Goal: Task Accomplishment & Management: Use online tool/utility

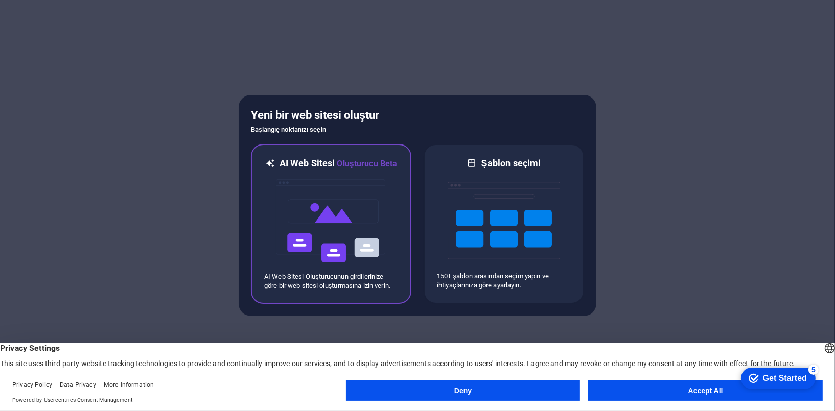
click at [349, 254] on img at bounding box center [331, 221] width 112 height 102
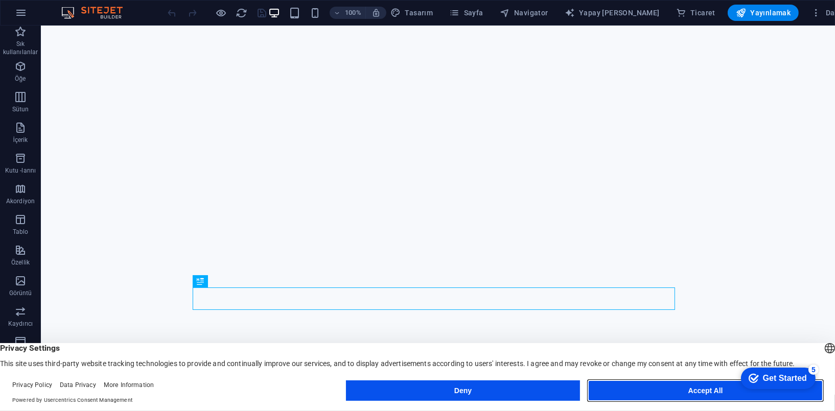
click at [721, 390] on button "Accept All" at bounding box center [705, 391] width 235 height 20
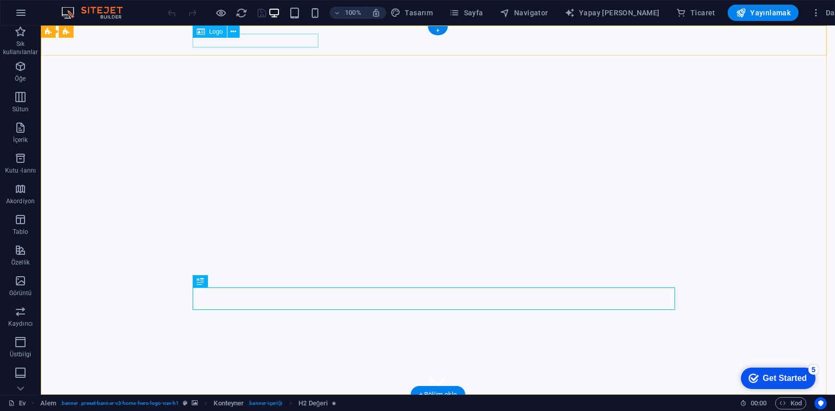
click at [278, 403] on div "ankara motor kulübü" at bounding box center [437, 410] width 482 height 14
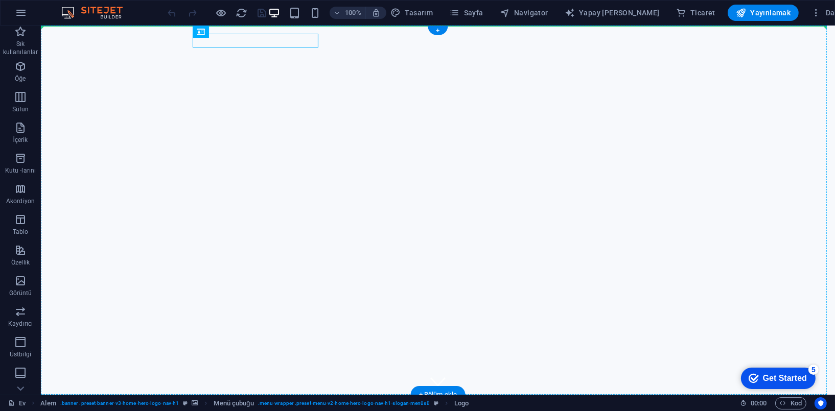
drag, startPoint x: 289, startPoint y: 42, endPoint x: 285, endPoint y: 50, distance: 8.9
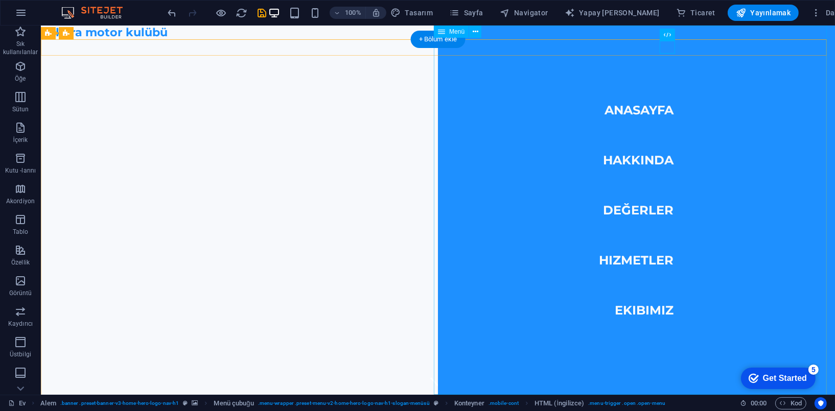
click at [643, 211] on nav "Anasayfa Hakkında Değerler Hizmetler Ekibimiz" at bounding box center [635, 210] width 397 height 369
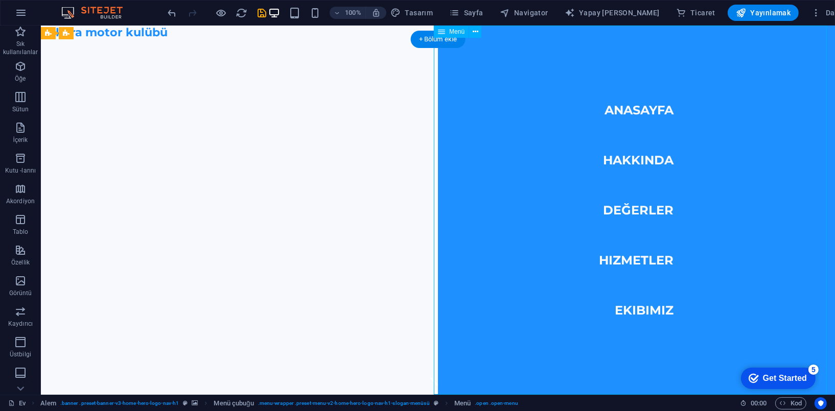
click at [643, 211] on nav "Anasayfa Hakkında Değerler Hizmetler Ekibimiz" at bounding box center [635, 210] width 397 height 369
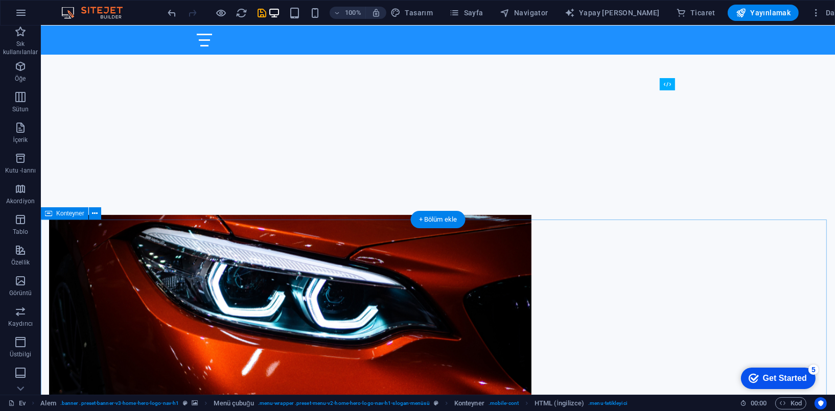
scroll to position [409, 0]
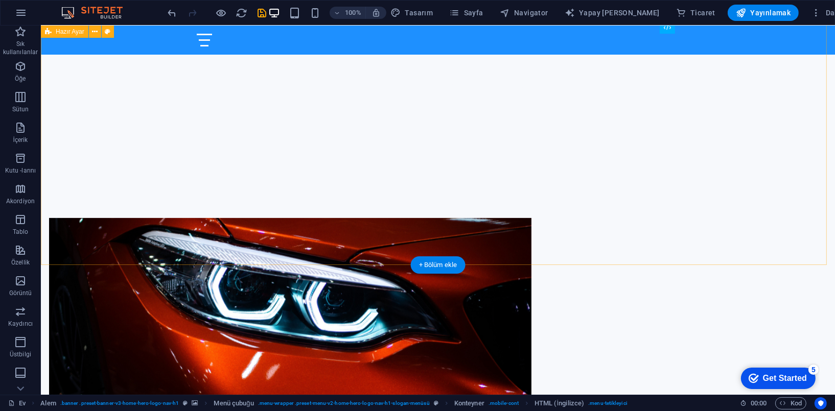
click at [745, 212] on div "Drop content here or Add elements Paste clipboard Ankara Motor Kulübü Hakkında …" at bounding box center [437, 413] width 794 height 473
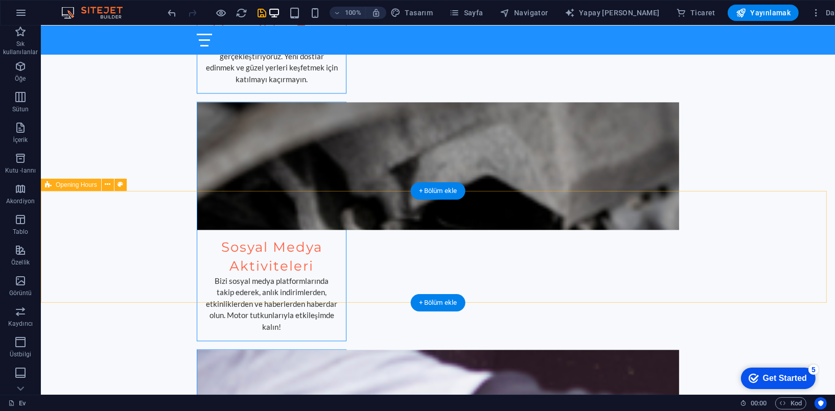
scroll to position [2497, 0]
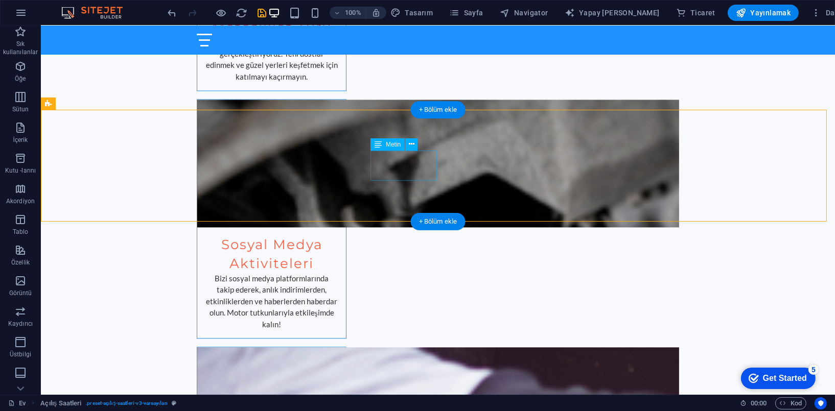
drag, startPoint x: 311, startPoint y: 200, endPoint x: 282, endPoint y: 196, distance: 29.3
drag, startPoint x: 149, startPoint y: 164, endPoint x: 141, endPoint y: 158, distance: 9.2
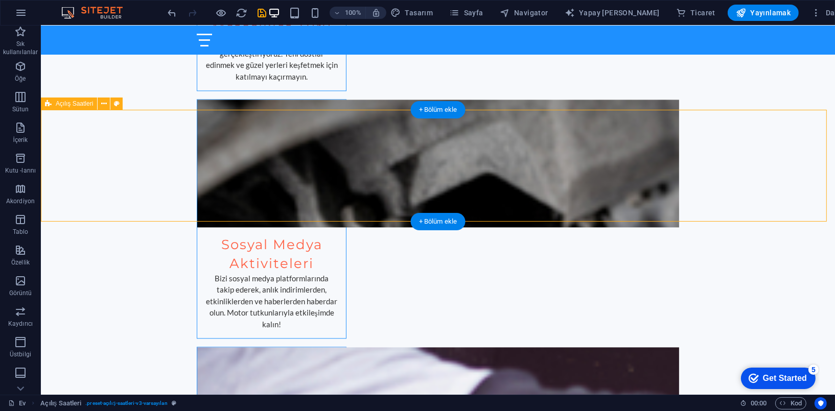
click at [79, 104] on span "Açılış Saatleri" at bounding box center [74, 104] width 37 height 6
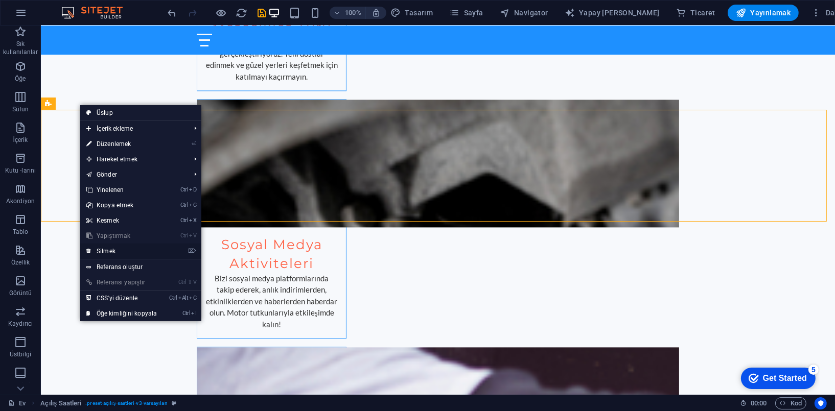
click at [121, 255] on link "⌦ Silmek" at bounding box center [121, 251] width 83 height 15
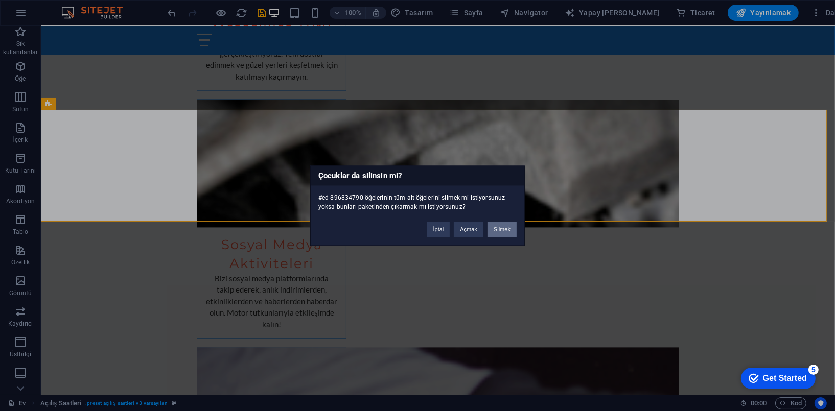
click at [499, 230] on button "Silmek" at bounding box center [502, 229] width 29 height 15
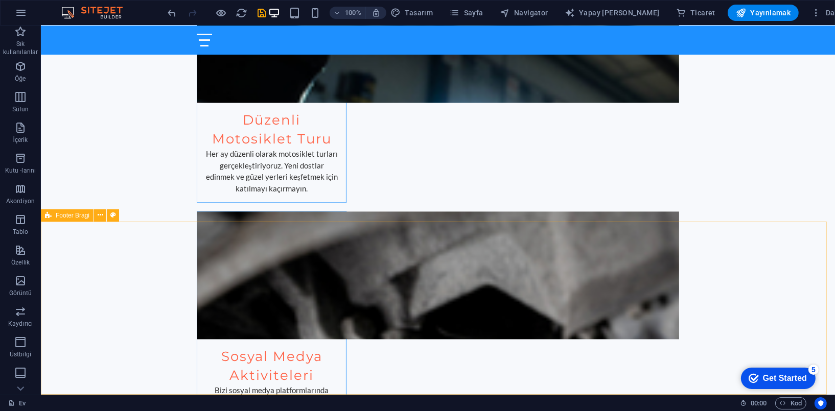
click at [64, 217] on span "Footer Bragi" at bounding box center [73, 216] width 34 height 6
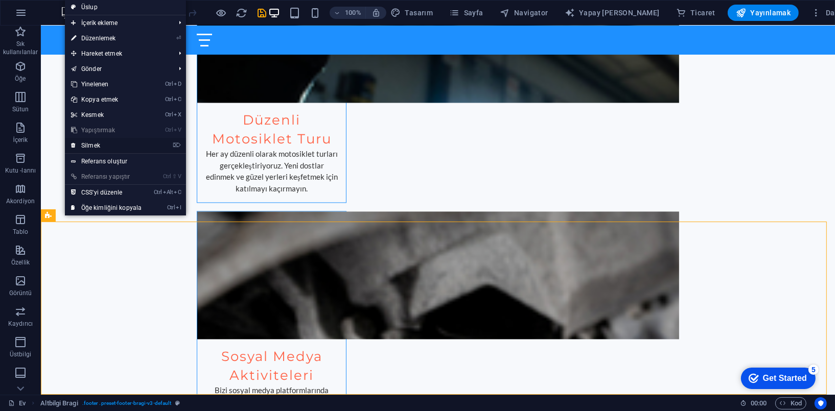
click at [96, 141] on link "⌦ Silmek" at bounding box center [106, 145] width 83 height 15
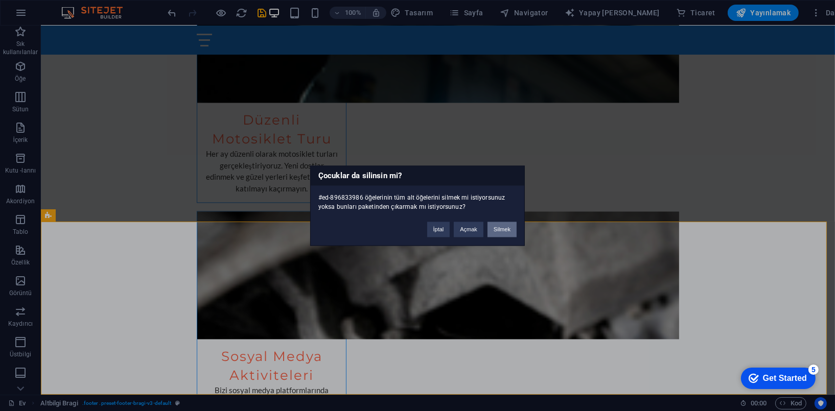
click at [509, 233] on button "Silmek" at bounding box center [502, 229] width 29 height 15
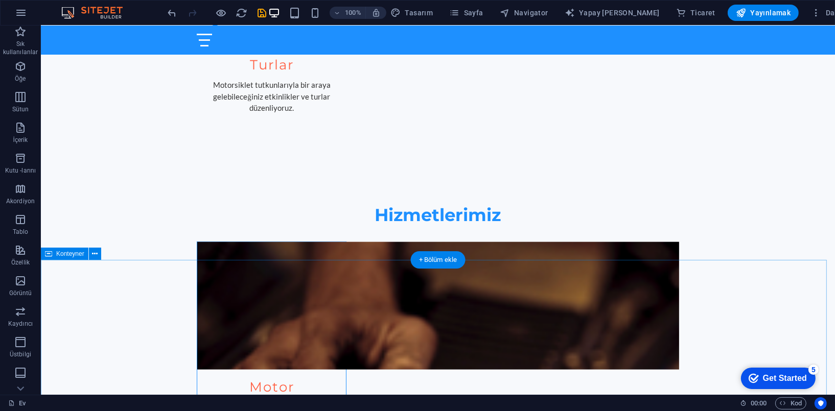
scroll to position [1395, 0]
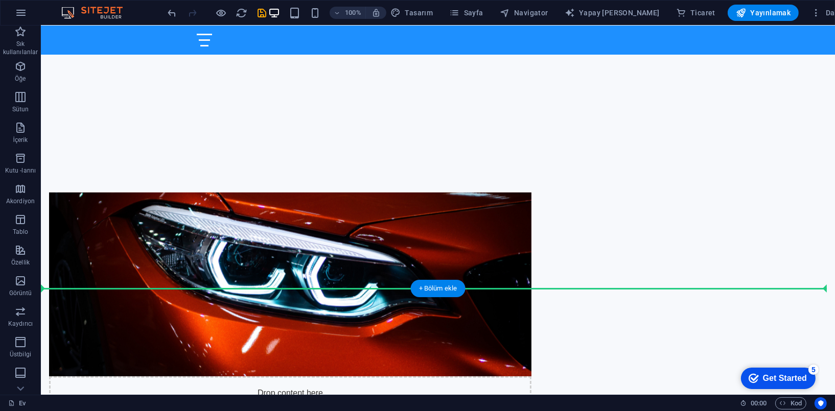
scroll to position [445, 0]
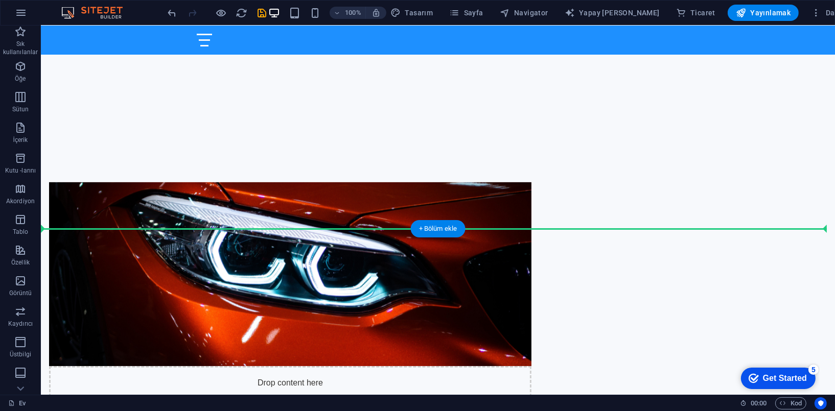
drag, startPoint x: 109, startPoint y: 188, endPoint x: 157, endPoint y: 269, distance: 94.7
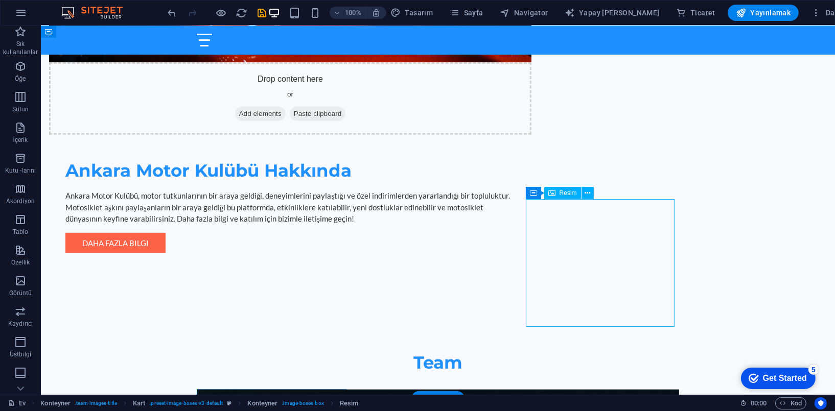
scroll to position [751, 0]
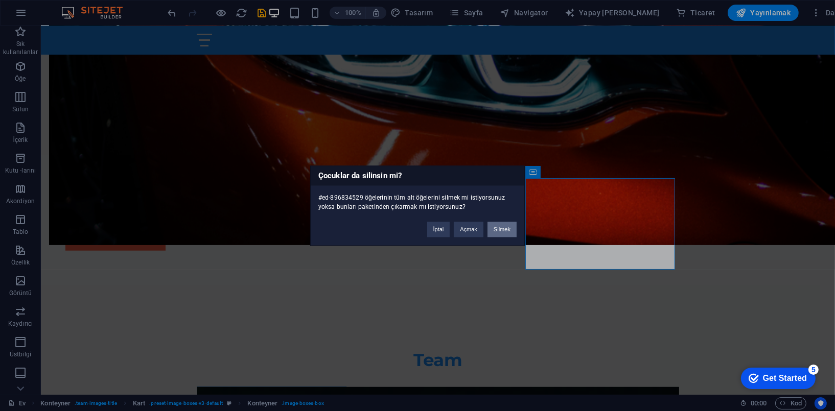
click at [502, 224] on button "Silmek" at bounding box center [502, 229] width 29 height 15
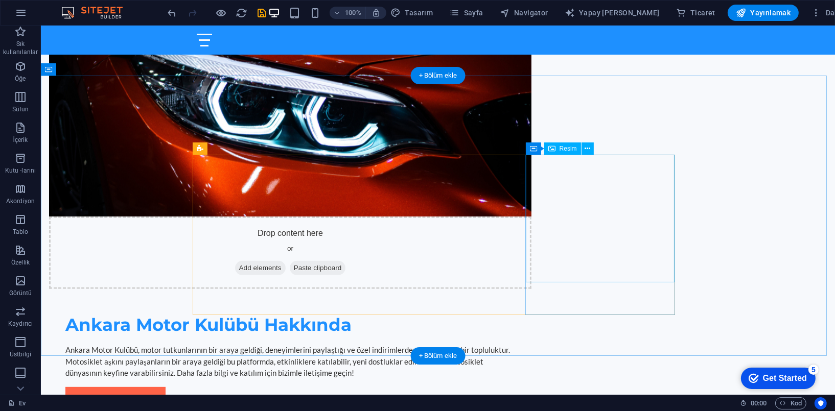
scroll to position [598, 0]
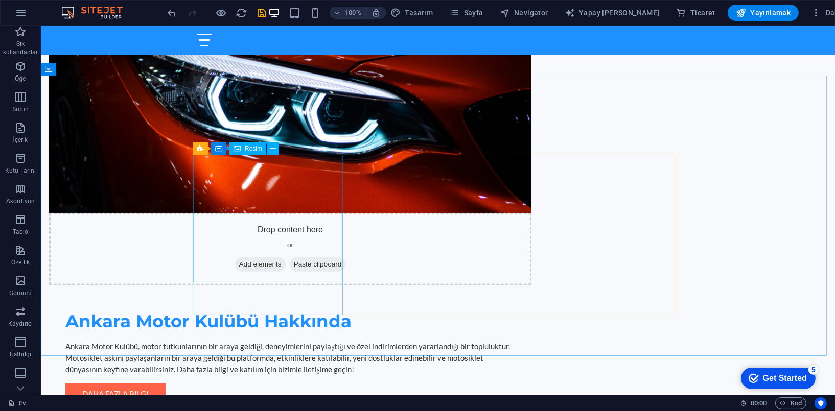
click at [250, 150] on span "Resim" at bounding box center [253, 149] width 17 height 6
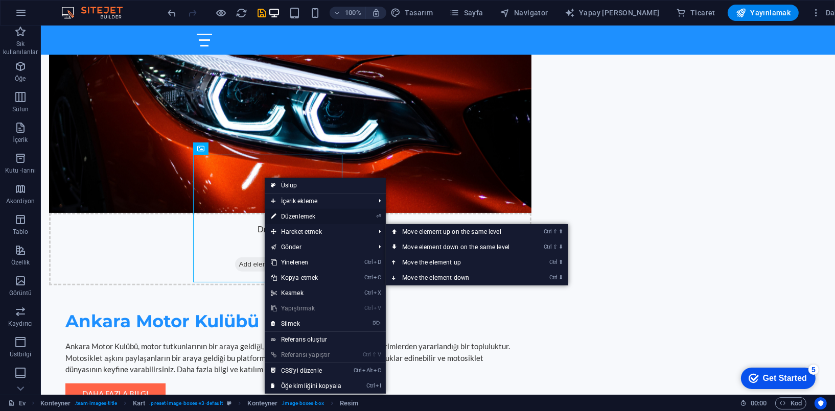
click at [309, 221] on link "⏎ Düzenlemek" at bounding box center [306, 216] width 83 height 15
select select "vw"
select select "px"
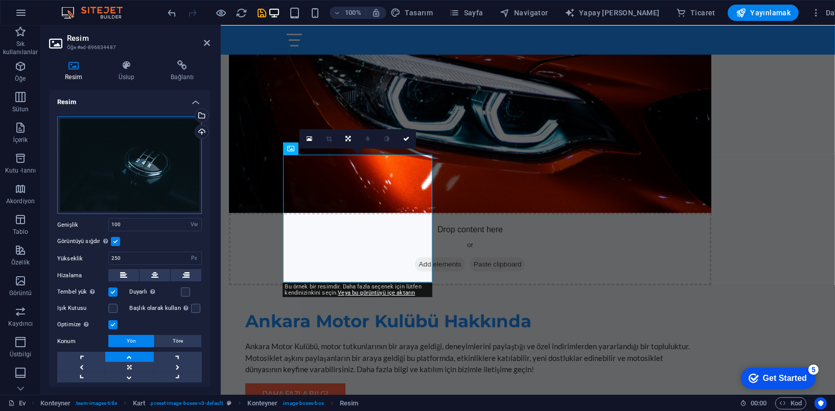
click at [157, 154] on div "Drag files here, click to choose files or select files from Files or our free s…" at bounding box center [129, 166] width 145 height 98
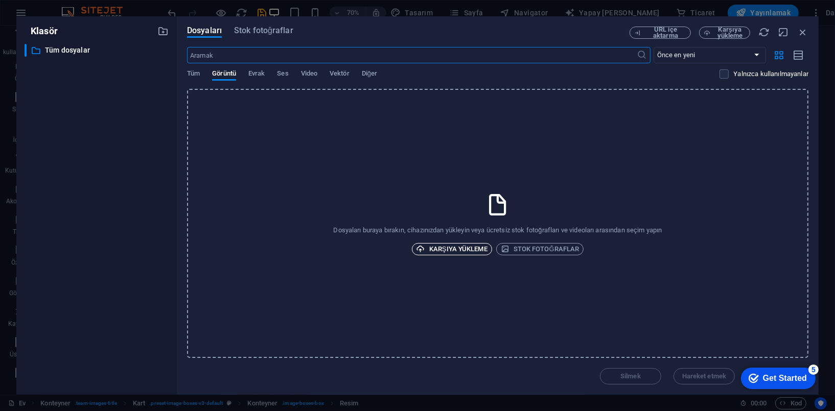
click at [462, 246] on font "Karşıya yükleme" at bounding box center [458, 249] width 58 height 12
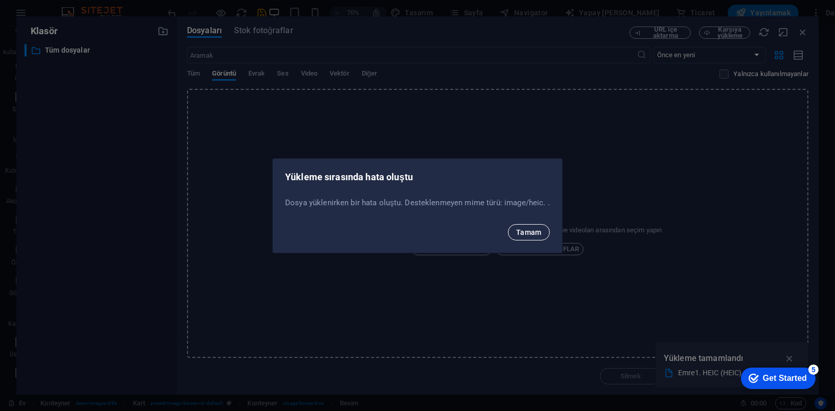
click at [530, 233] on span "Tamam" at bounding box center [529, 232] width 26 height 8
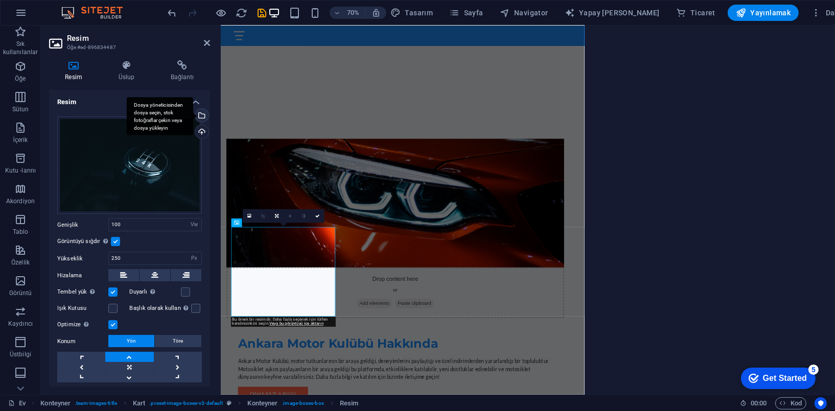
click at [202, 113] on div "Dosya yöneticisinden dosya seçin, stok fotoğraflar çekin veya dosya yükleyin" at bounding box center [200, 116] width 15 height 15
click at [199, 132] on div "Karşıya yükleme" at bounding box center [200, 132] width 15 height 15
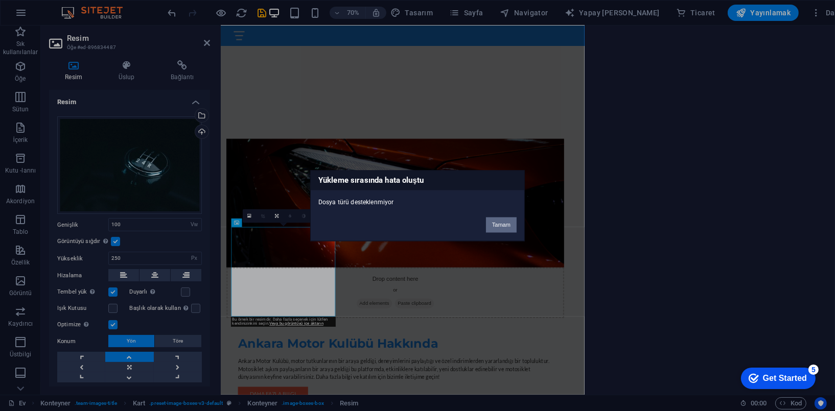
click at [503, 225] on button "Tamam" at bounding box center [501, 224] width 31 height 15
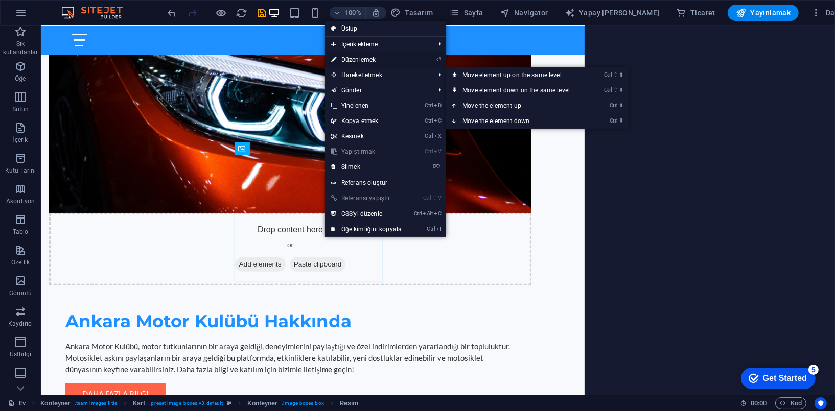
click at [374, 58] on font "Düzenlemek" at bounding box center [358, 59] width 34 height 7
select select "vw"
select select "px"
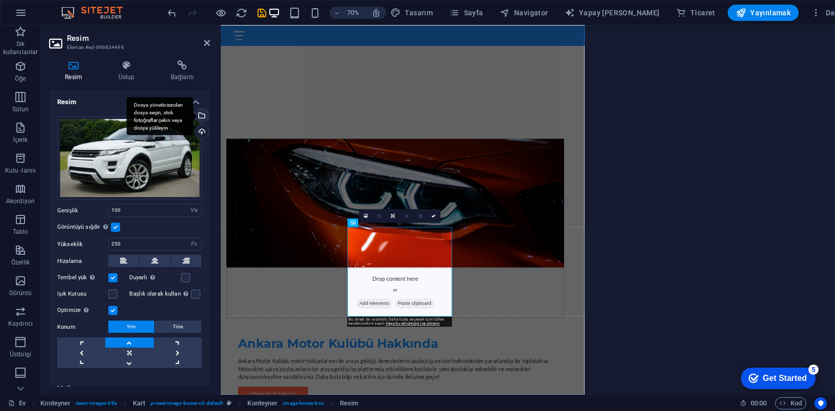
click at [201, 115] on div "Dosya yöneticisinden dosya seçin, stok fotoğraflar çekin veya dosya yükleyin" at bounding box center [200, 116] width 15 height 15
click at [201, 118] on div "Dosya yöneticisinden dosya seçin, stok fotoğraflar çekin veya dosya yükleyin" at bounding box center [200, 116] width 15 height 15
click at [199, 135] on div "Karşıya yükleme" at bounding box center [200, 132] width 15 height 15
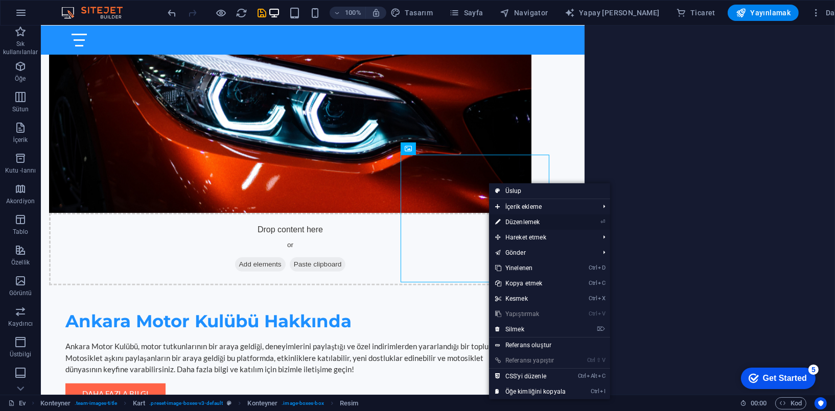
click at [525, 224] on font "Düzenlemek" at bounding box center [522, 222] width 34 height 7
select select "vw"
select select "px"
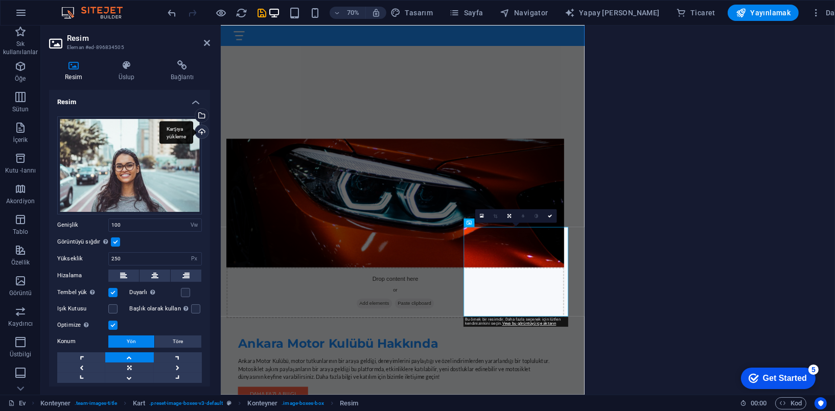
click at [203, 129] on div "Karşıya yükleme" at bounding box center [200, 132] width 15 height 15
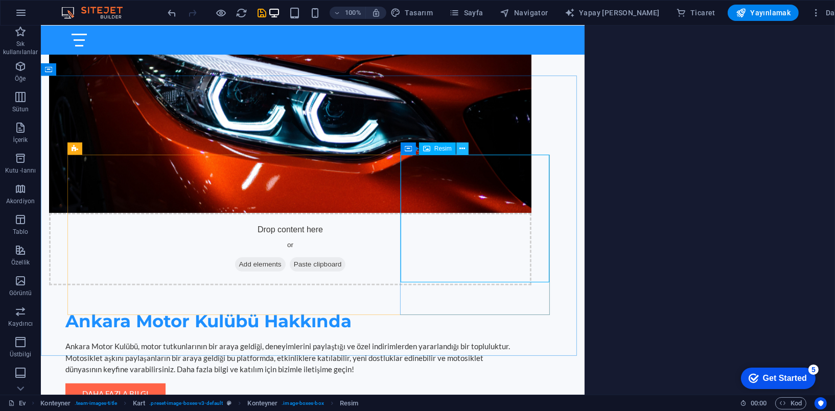
click at [467, 146] on button at bounding box center [462, 149] width 12 height 12
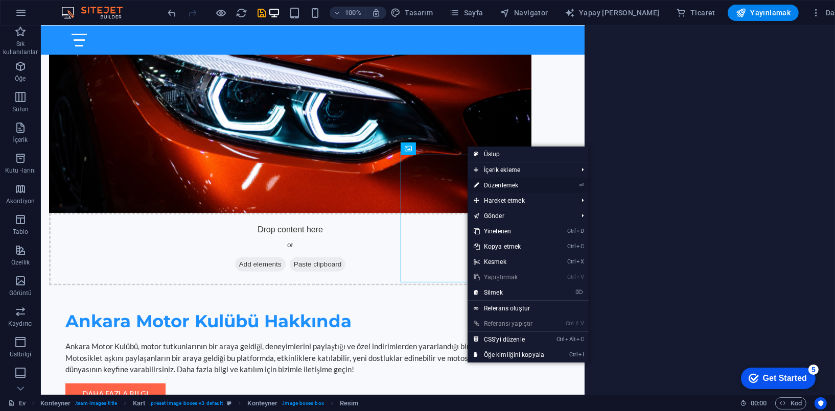
click at [517, 182] on font "Düzenlemek" at bounding box center [501, 185] width 34 height 7
select select "vw"
select select "px"
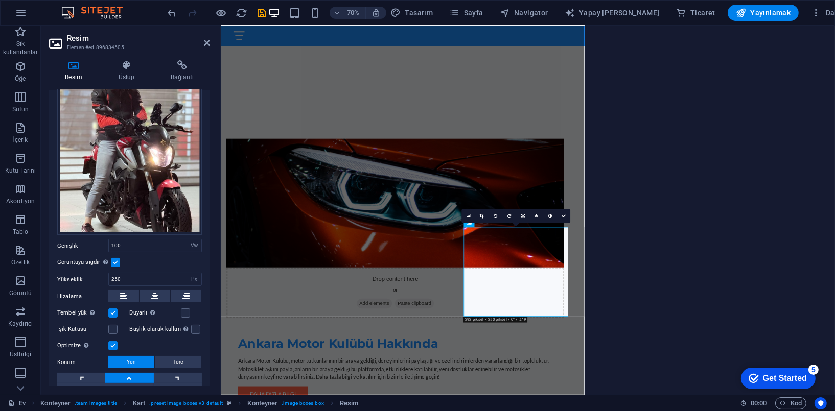
scroll to position [102, 0]
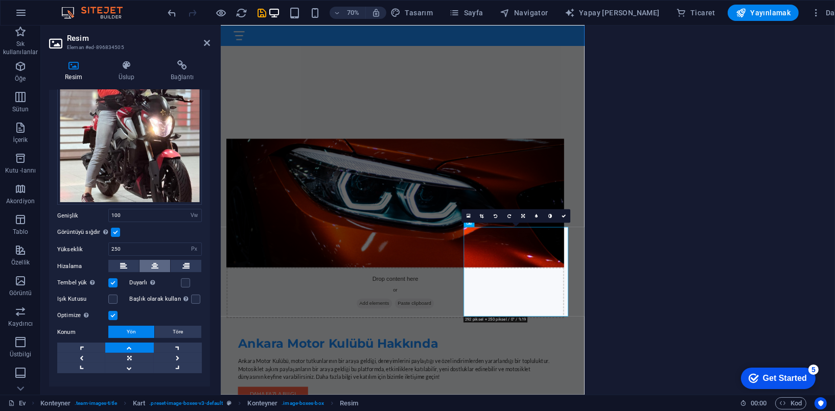
click at [157, 264] on icon at bounding box center [154, 266] width 7 height 12
click at [133, 212] on input "100" at bounding box center [155, 216] width 92 height 12
type input "1"
click at [118, 229] on label at bounding box center [115, 232] width 9 height 9
click at [0, 0] on input "Görüntüyü sığdır Görüntüyü otomatik olarak sabit bir genişlik ve yüksekliğe sığ…" at bounding box center [0, 0] width 0 height 0
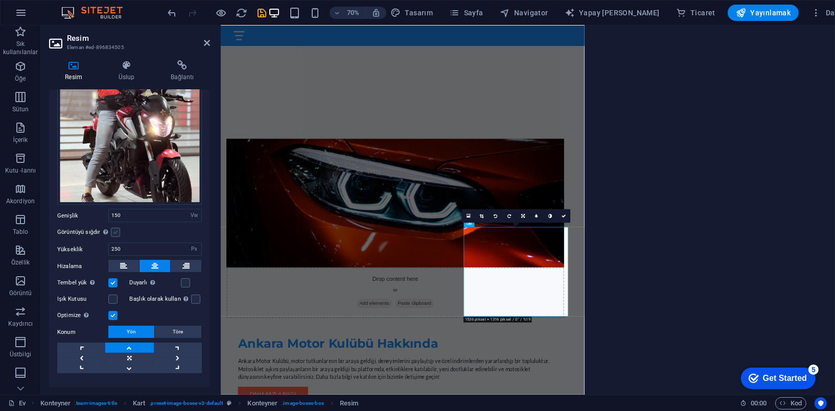
scroll to position [51, 0]
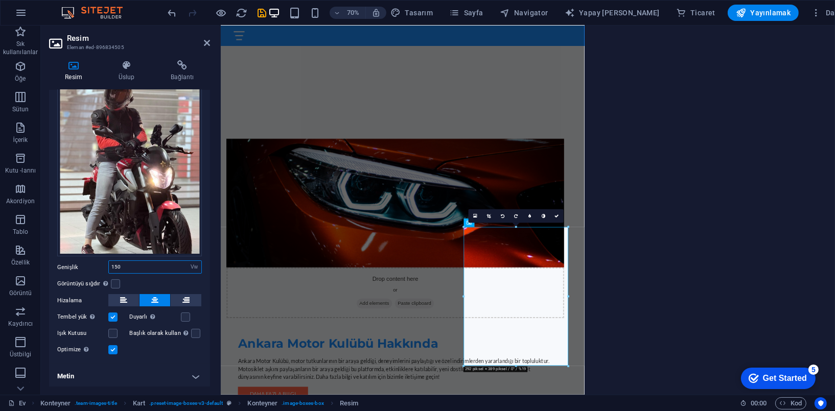
click at [132, 266] on input "150" at bounding box center [155, 267] width 92 height 12
type input "1"
type input "100"
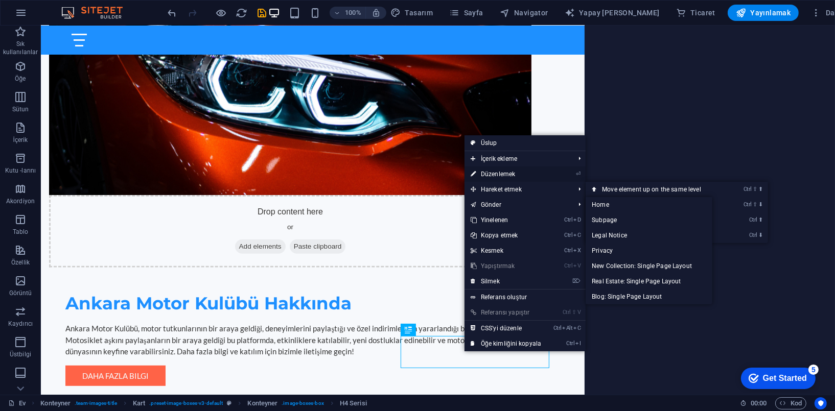
click at [497, 167] on link "⏎ Düzenlemek" at bounding box center [506, 174] width 83 height 15
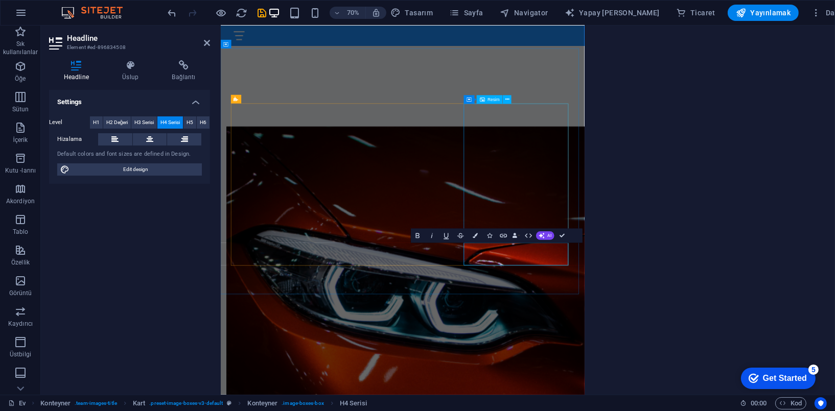
scroll to position [774, 0]
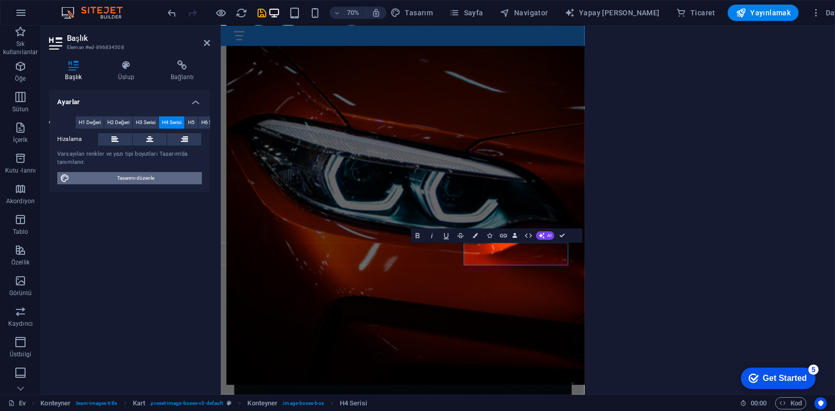
drag, startPoint x: 147, startPoint y: 179, endPoint x: 367, endPoint y: 344, distance: 275.6
click at [147, 179] on span "Tasarımı düzenle" at bounding box center [136, 178] width 126 height 12
select select "px"
select select "200"
select select "px"
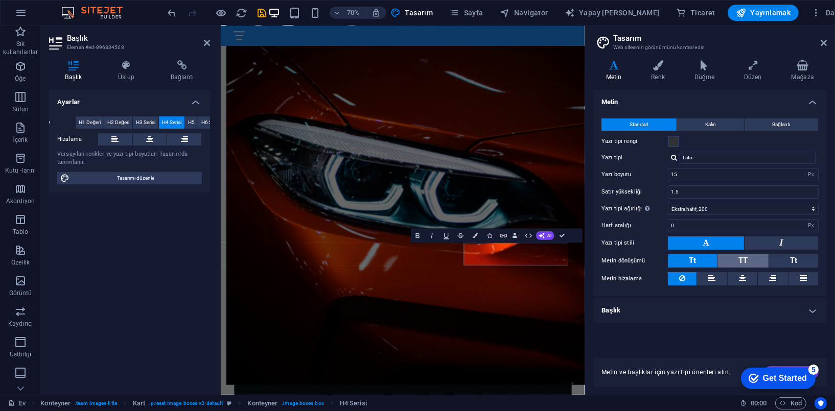
click at [752, 263] on button "TT" at bounding box center [742, 260] width 51 height 13
click at [789, 262] on button "Tt" at bounding box center [793, 260] width 49 height 13
click at [744, 262] on span "TT" at bounding box center [742, 260] width 9 height 9
click at [686, 260] on button "Tt" at bounding box center [692, 260] width 49 height 13
click at [746, 261] on span "TT" at bounding box center [742, 260] width 9 height 9
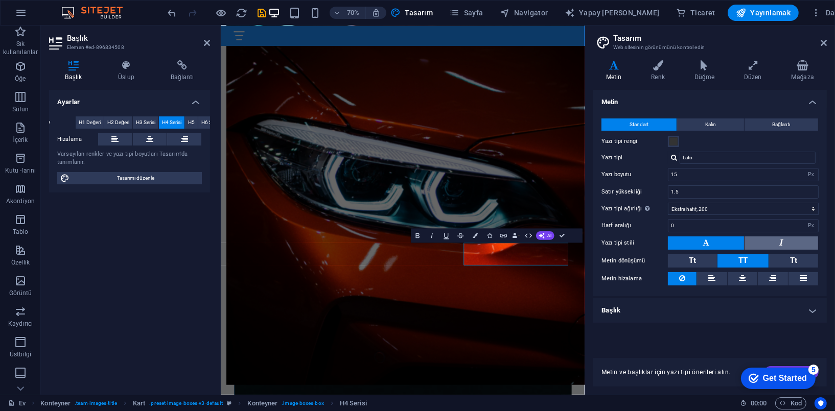
click at [773, 246] on button at bounding box center [782, 243] width 74 height 13
click at [748, 258] on button "TT" at bounding box center [742, 260] width 51 height 13
click at [720, 243] on button at bounding box center [706, 243] width 76 height 13
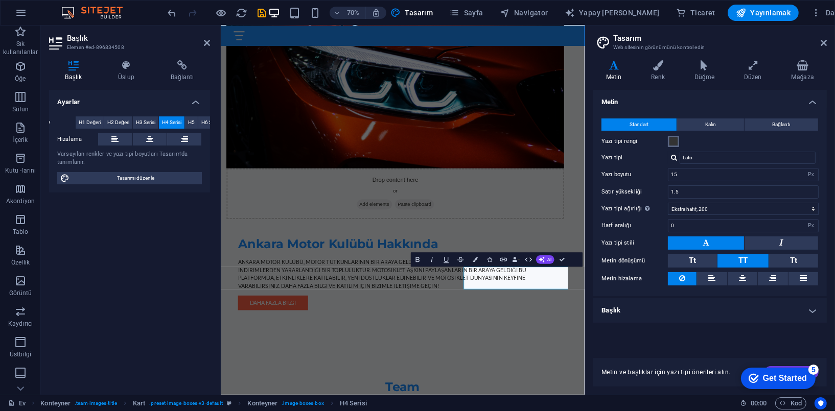
click at [674, 140] on span at bounding box center [673, 141] width 8 height 8
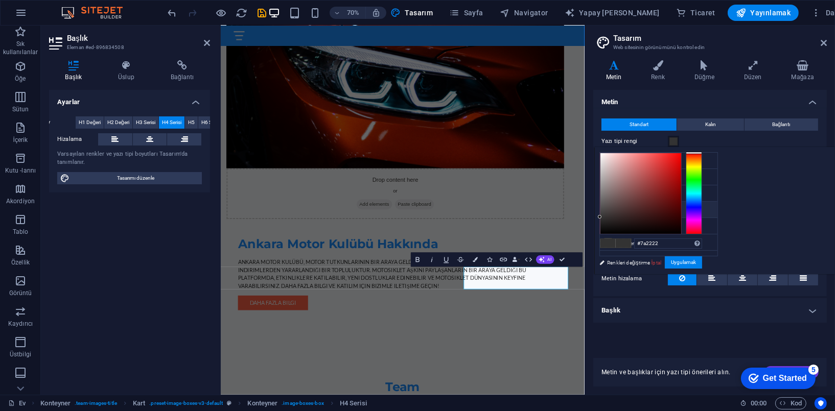
click at [681, 194] on div at bounding box center [640, 193] width 81 height 81
click at [681, 181] on div at bounding box center [640, 193] width 81 height 81
click at [681, 191] on div at bounding box center [640, 193] width 81 height 81
click at [681, 179] on div at bounding box center [640, 193] width 81 height 81
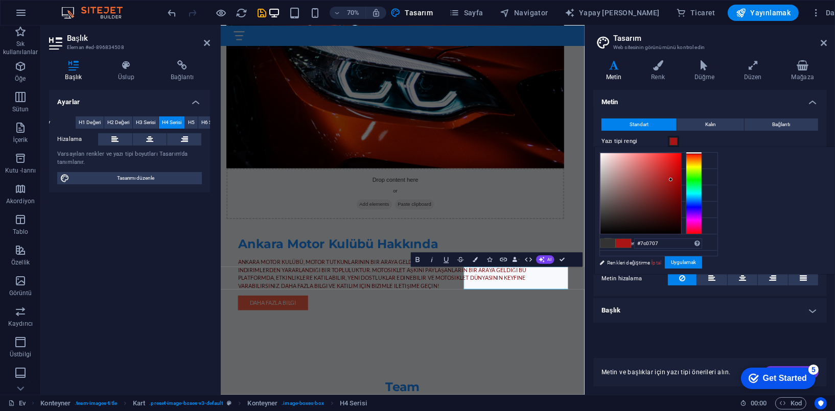
drag, startPoint x: 803, startPoint y: 191, endPoint x: 804, endPoint y: 196, distance: 5.6
click at [681, 195] on div at bounding box center [640, 193] width 81 height 81
click at [681, 196] on div at bounding box center [640, 193] width 81 height 81
drag, startPoint x: 803, startPoint y: 184, endPoint x: 806, endPoint y: 196, distance: 12.5
click at [681, 196] on div at bounding box center [640, 193] width 81 height 81
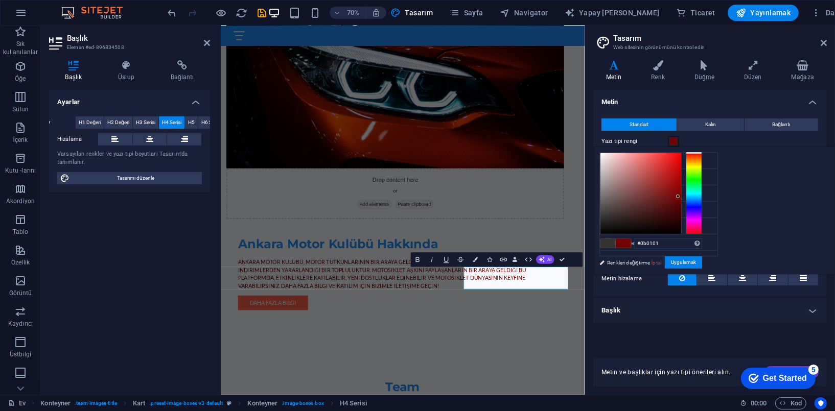
click at [681, 229] on div at bounding box center [640, 193] width 81 height 81
click at [681, 197] on div at bounding box center [640, 193] width 81 height 81
click at [681, 194] on div at bounding box center [640, 193] width 81 height 81
click at [681, 210] on div at bounding box center [640, 193] width 81 height 81
click at [681, 211] on div at bounding box center [640, 193] width 81 height 81
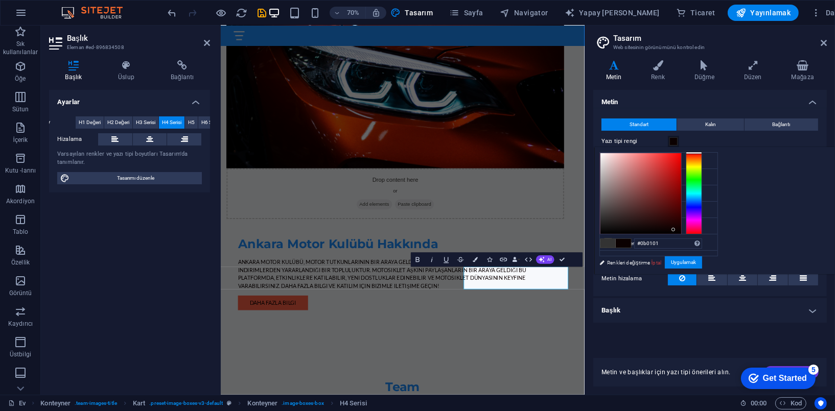
click at [681, 205] on div at bounding box center [640, 193] width 81 height 81
click at [681, 202] on div at bounding box center [640, 193] width 81 height 81
click at [679, 199] on div at bounding box center [677, 200] width 4 height 4
drag, startPoint x: 807, startPoint y: 196, endPoint x: 806, endPoint y: 202, distance: 5.7
click at [681, 202] on div at bounding box center [640, 193] width 81 height 81
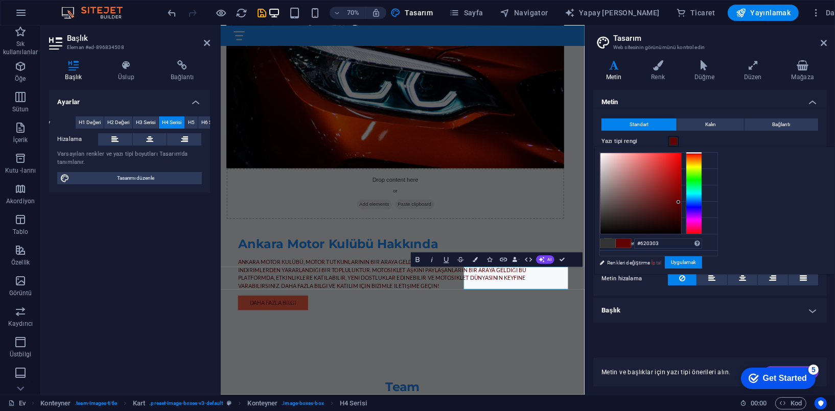
click at [616, 242] on span at bounding box center [607, 243] width 15 height 9
click at [681, 230] on div at bounding box center [640, 193] width 81 height 81
drag, startPoint x: 745, startPoint y: 230, endPoint x: 724, endPoint y: 231, distance: 21.0
click at [707, 231] on div "#333333 Desteklenen formatlar #0852ed rgb(8, 82, 237) rgba(8, 82, 237, 90%) hsv…" at bounding box center [650, 285] width 113 height 275
click at [681, 230] on div at bounding box center [640, 193] width 81 height 81
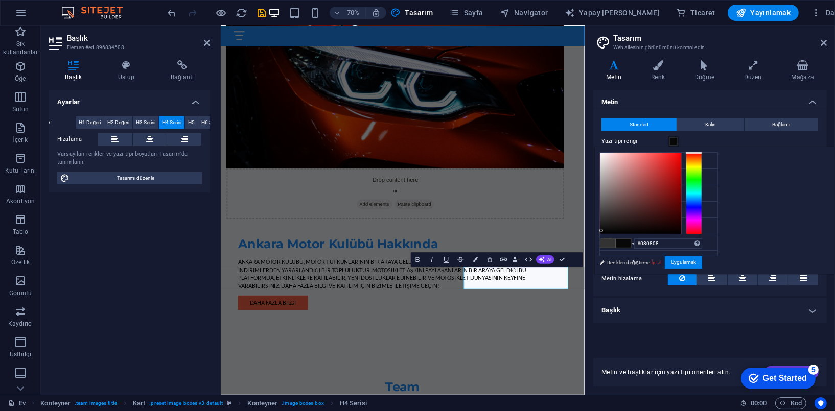
click at [631, 245] on span at bounding box center [623, 243] width 15 height 9
click at [616, 242] on span at bounding box center [607, 243] width 15 height 9
click at [641, 161] on font "Arka plan rengi" at bounding box center [634, 162] width 34 height 6
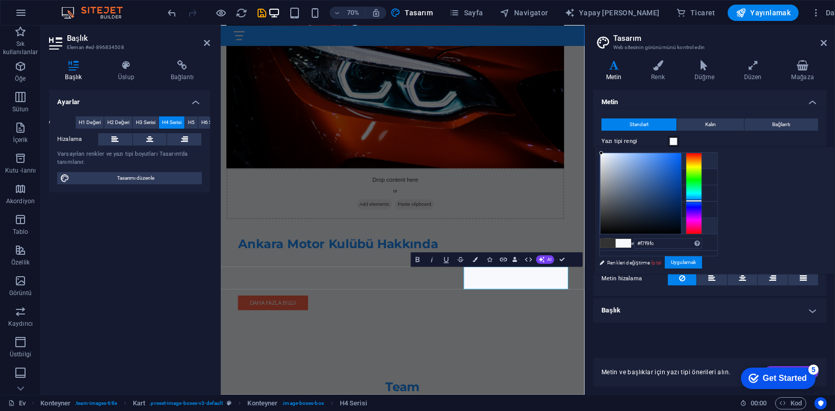
click at [646, 223] on li "Özel renk 1 #cacccb" at bounding box center [659, 226] width 118 height 16
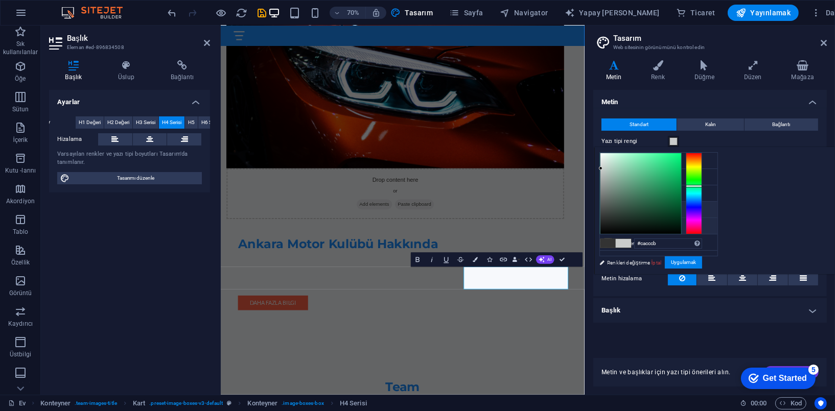
click at [643, 208] on font "Yazı tipi rengi" at bounding box center [632, 211] width 30 height 6
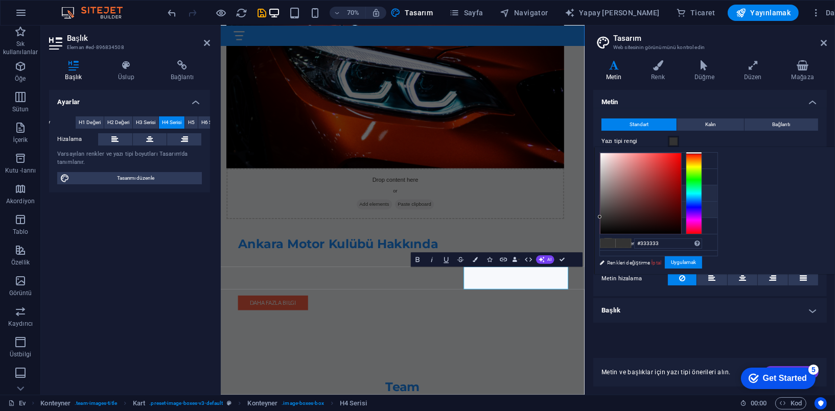
click at [641, 193] on font "İkincil renk" at bounding box center [629, 195] width 24 height 6
click at [631, 242] on span at bounding box center [623, 243] width 15 height 9
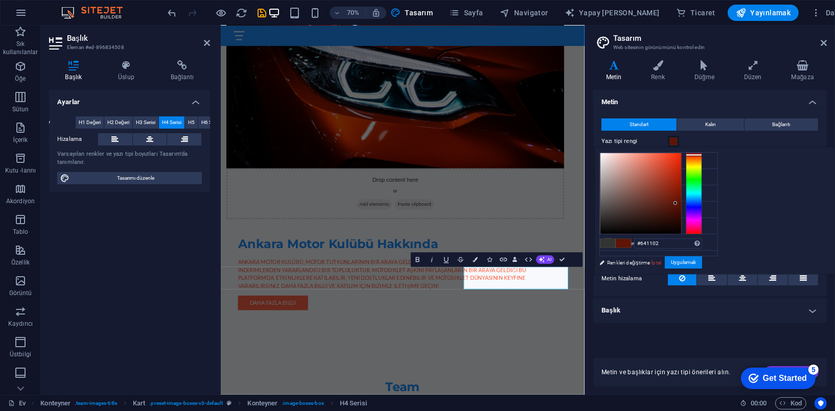
type input "#651102"
drag, startPoint x: 798, startPoint y: 203, endPoint x: 807, endPoint y: 201, distance: 8.9
click at [681, 201] on div at bounding box center [640, 193] width 81 height 81
click at [702, 263] on button "Uygulamak" at bounding box center [683, 263] width 37 height 12
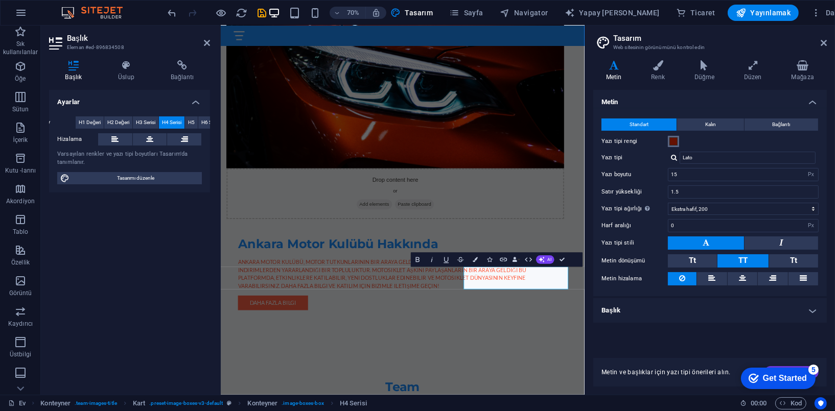
click at [674, 139] on span at bounding box center [673, 141] width 8 height 8
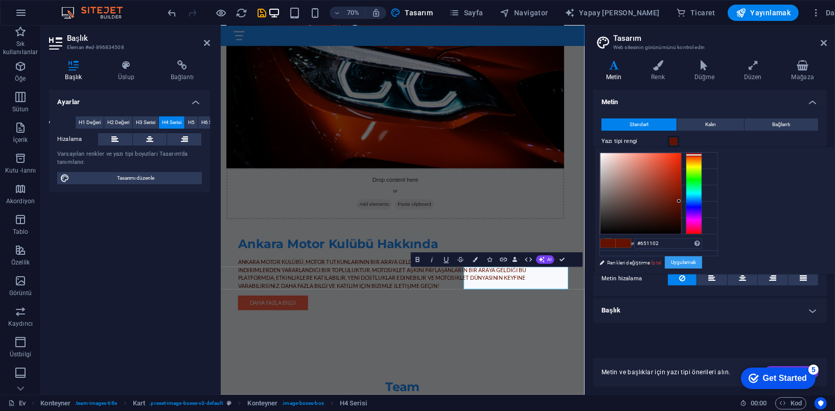
click at [702, 262] on button "Uygulamak" at bounding box center [683, 263] width 37 height 12
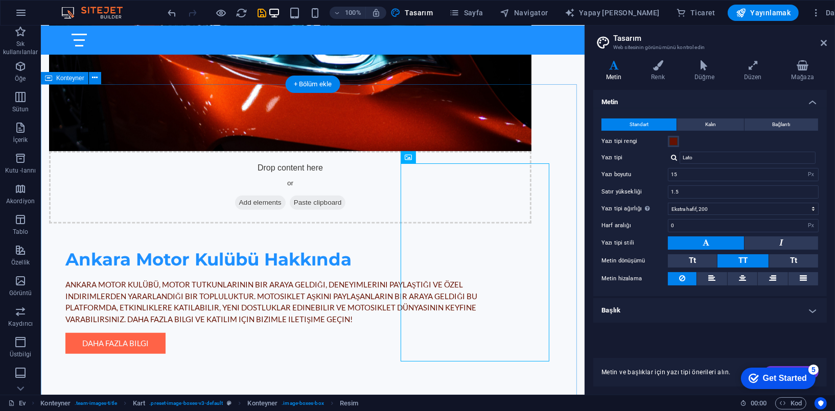
scroll to position [718, 0]
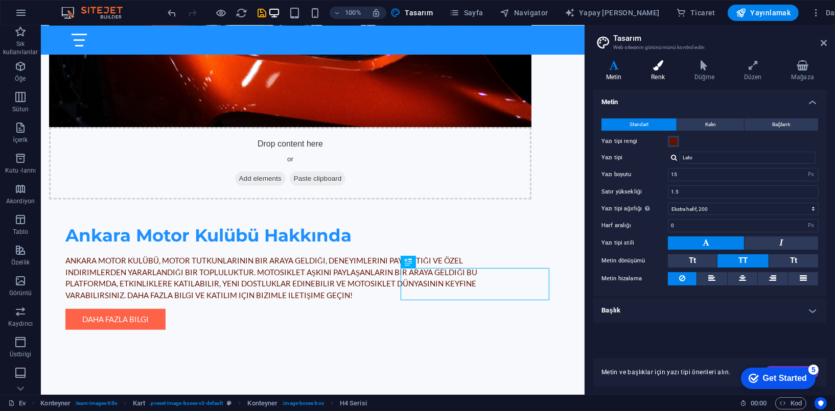
click at [661, 73] on h4 "Renk" at bounding box center [660, 70] width 43 height 21
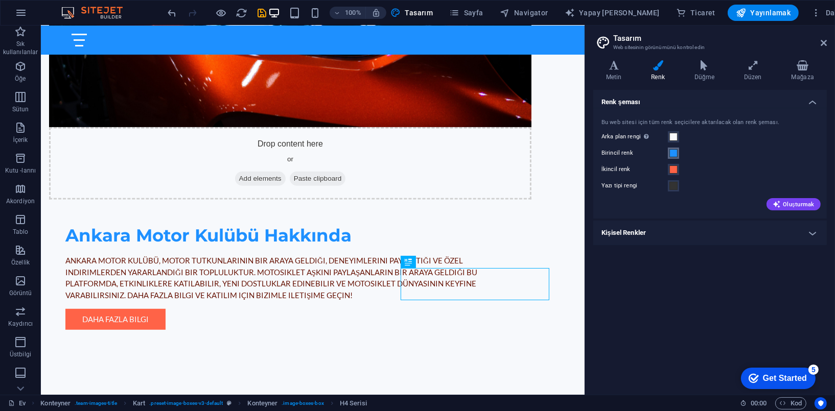
click at [673, 154] on span at bounding box center [673, 153] width 8 height 8
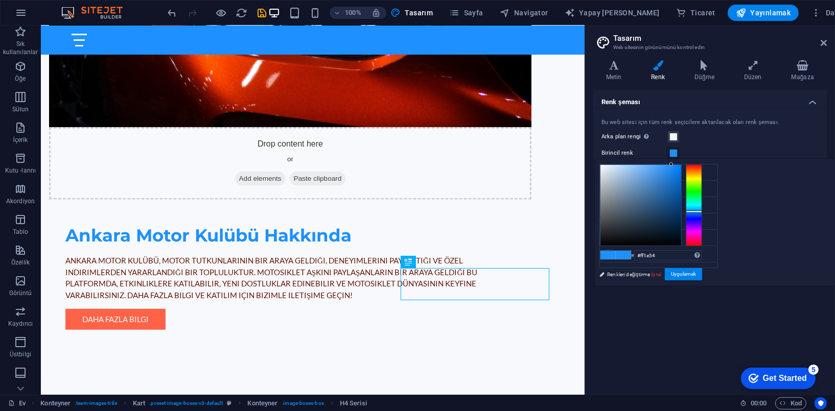
click at [702, 242] on div at bounding box center [694, 206] width 16 height 82
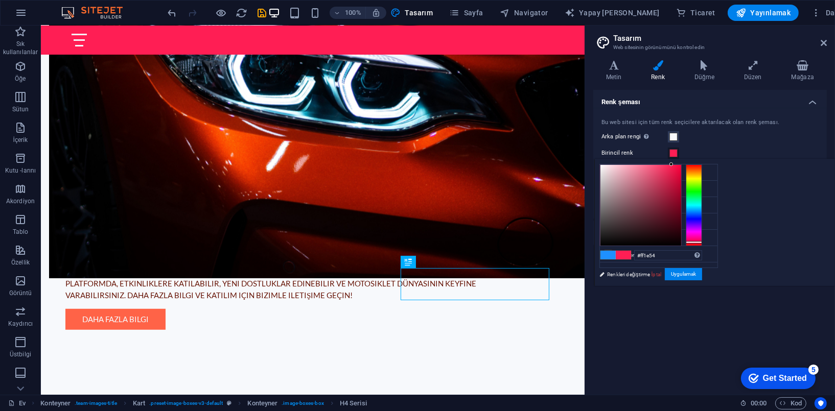
drag, startPoint x: 797, startPoint y: 217, endPoint x: 804, endPoint y: 225, distance: 10.9
click at [681, 225] on div at bounding box center [640, 205] width 81 height 81
drag, startPoint x: 820, startPoint y: 244, endPoint x: 820, endPoint y: 251, distance: 6.6
click at [707, 251] on div "#3e0404 Desteklenen formatlar #0852ed rgb(8, 82, 237) rgba(8, 82, 237, 90%) hsv…" at bounding box center [650, 296] width 113 height 275
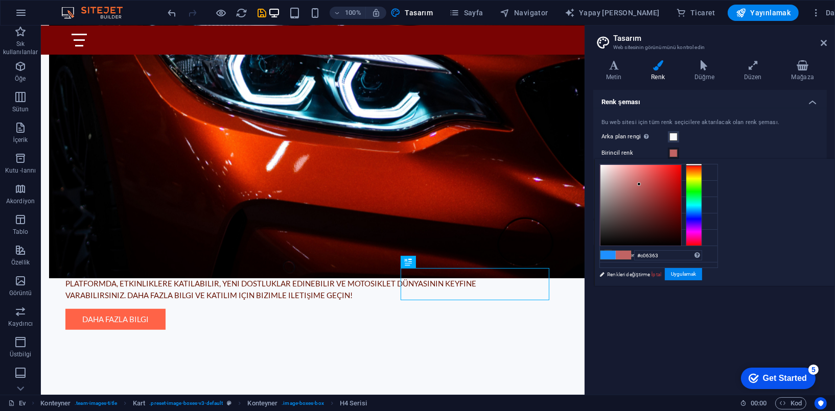
drag, startPoint x: 799, startPoint y: 225, endPoint x: 767, endPoint y: 184, distance: 52.0
click at [681, 184] on div at bounding box center [640, 205] width 81 height 81
drag, startPoint x: 767, startPoint y: 184, endPoint x: 768, endPoint y: 191, distance: 6.7
click at [641, 187] on div at bounding box center [639, 185] width 4 height 4
drag, startPoint x: 767, startPoint y: 190, endPoint x: 763, endPoint y: 183, distance: 7.5
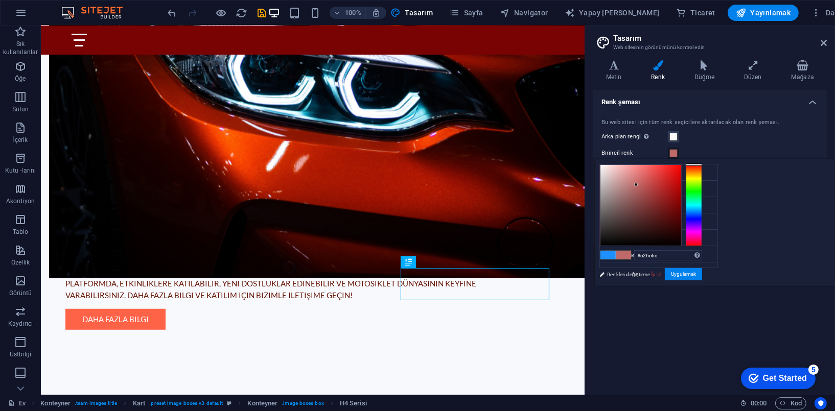
click at [681, 183] on div at bounding box center [640, 205] width 81 height 81
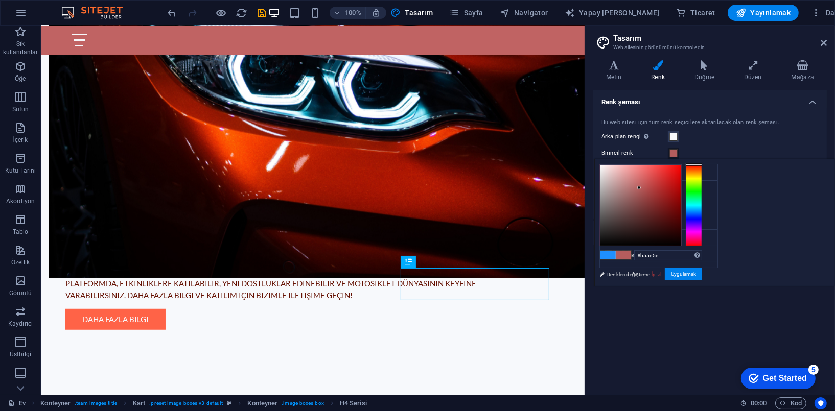
click at [641, 188] on div at bounding box center [639, 188] width 4 height 4
type input "#b35151"
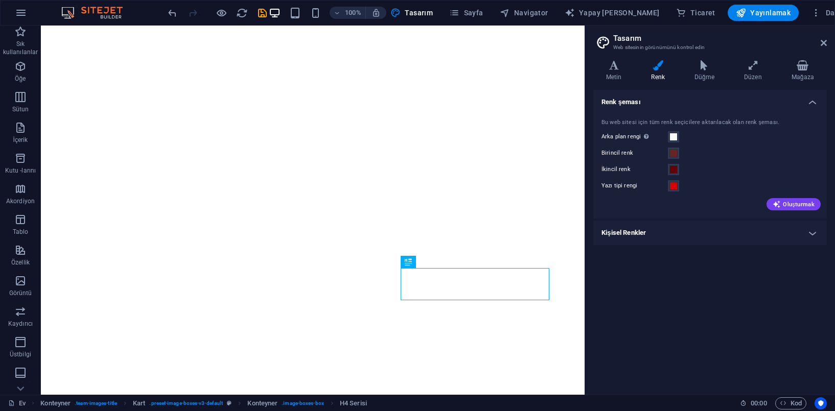
select select "px"
select select "200"
select select "px"
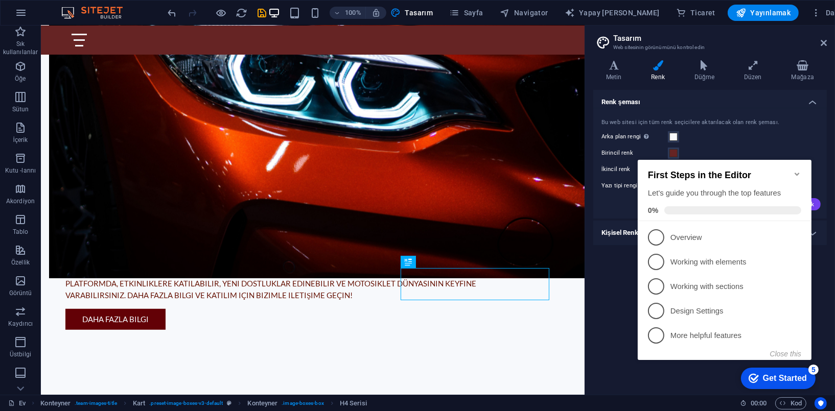
click at [798, 170] on icon "Minimize checklist" at bounding box center [797, 174] width 8 height 8
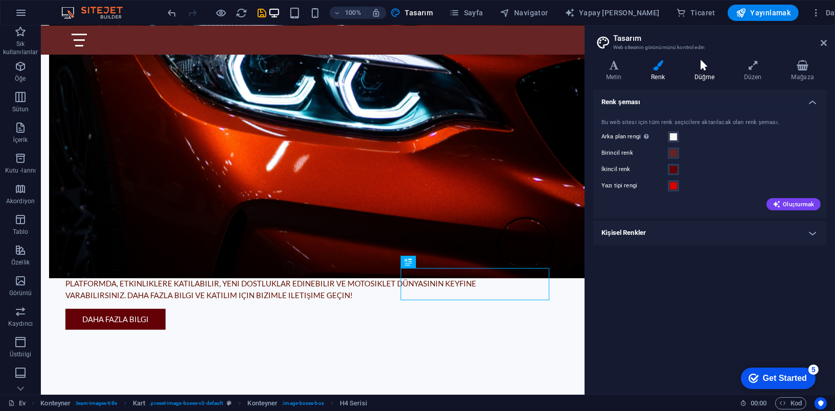
click at [707, 65] on icon at bounding box center [704, 65] width 45 height 10
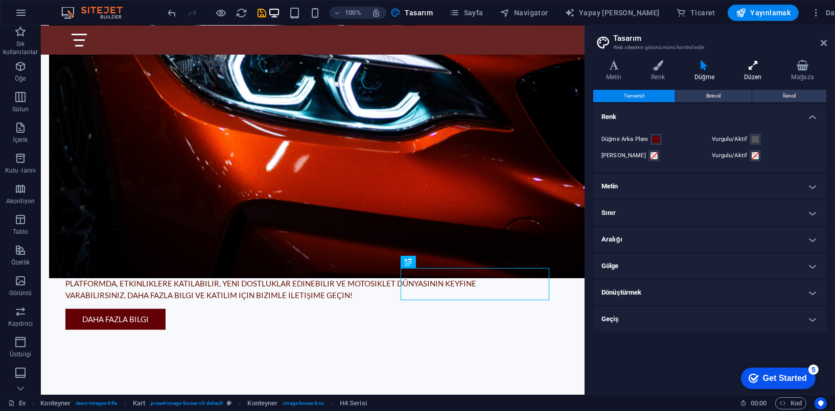
click at [752, 74] on font "Düzen" at bounding box center [753, 77] width 18 height 7
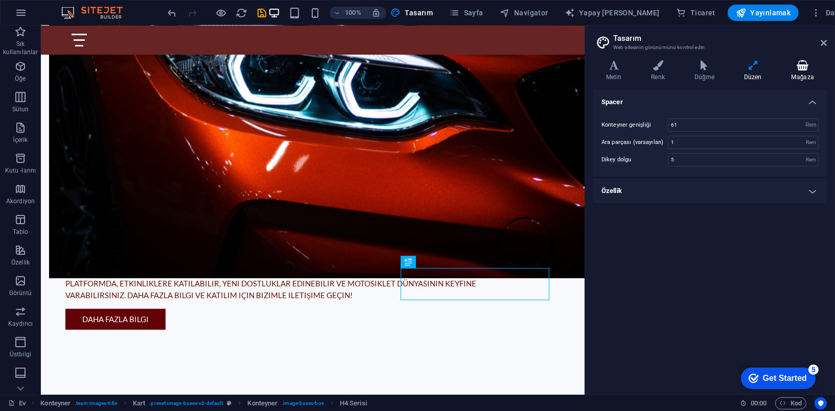
click at [802, 71] on h4 "Mağaza" at bounding box center [803, 70] width 48 height 21
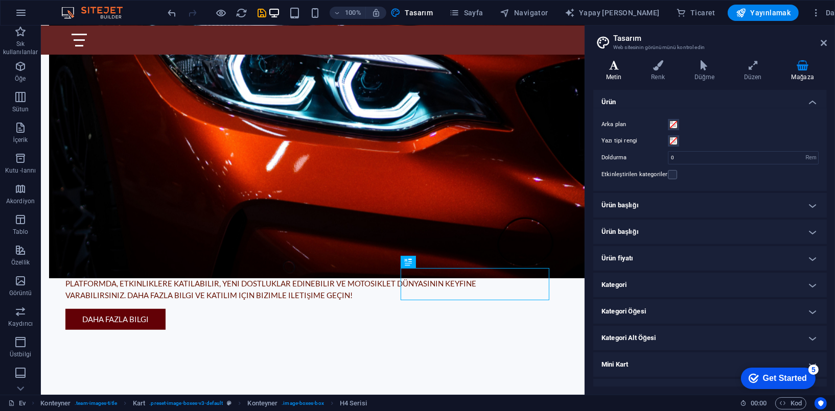
click at [620, 66] on icon at bounding box center [613, 65] width 41 height 10
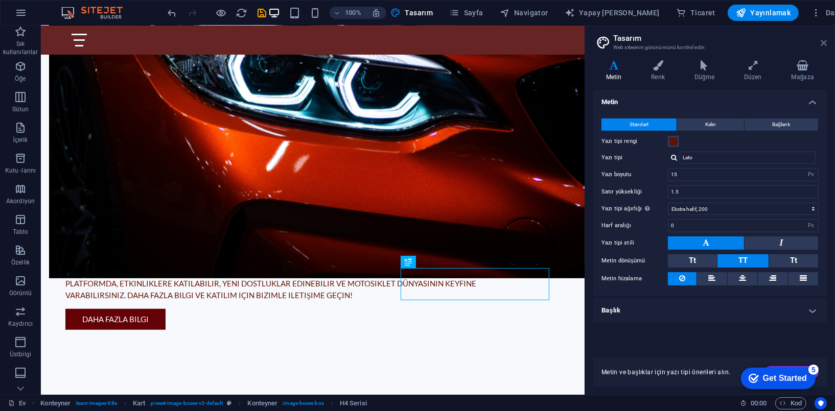
click at [824, 40] on icon at bounding box center [824, 43] width 6 height 8
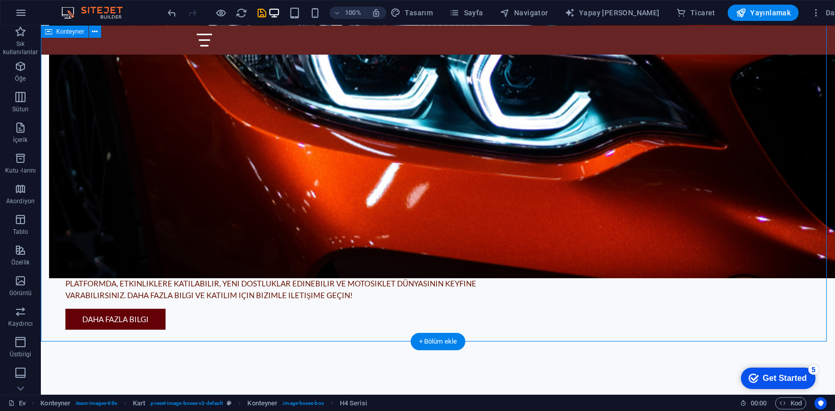
drag, startPoint x: 733, startPoint y: 285, endPoint x: 737, endPoint y: 265, distance: 20.5
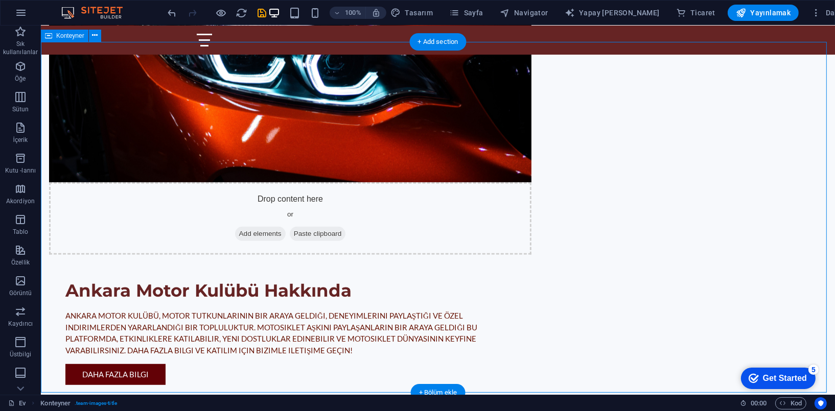
scroll to position [667, 0]
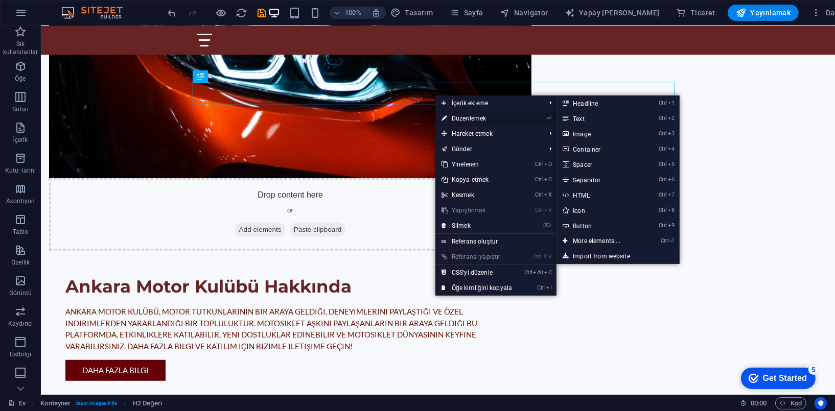
click at [481, 115] on font "Düzenlemek" at bounding box center [469, 118] width 34 height 7
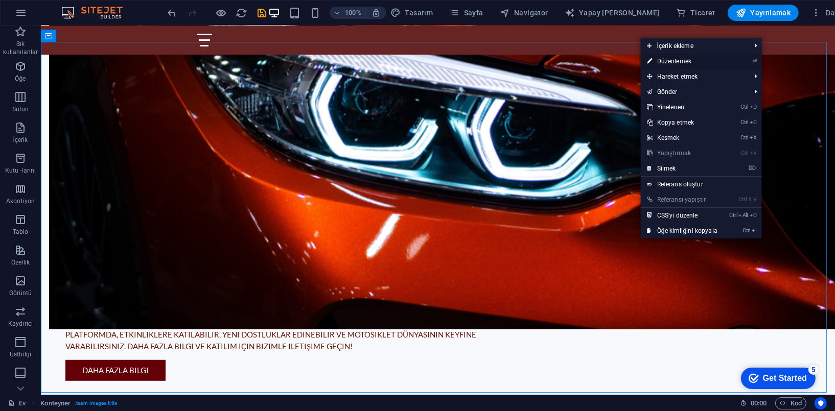
drag, startPoint x: 693, startPoint y: 65, endPoint x: 472, endPoint y: 39, distance: 222.7
click at [693, 65] on link "⏎ Düzenlemek" at bounding box center [682, 61] width 83 height 15
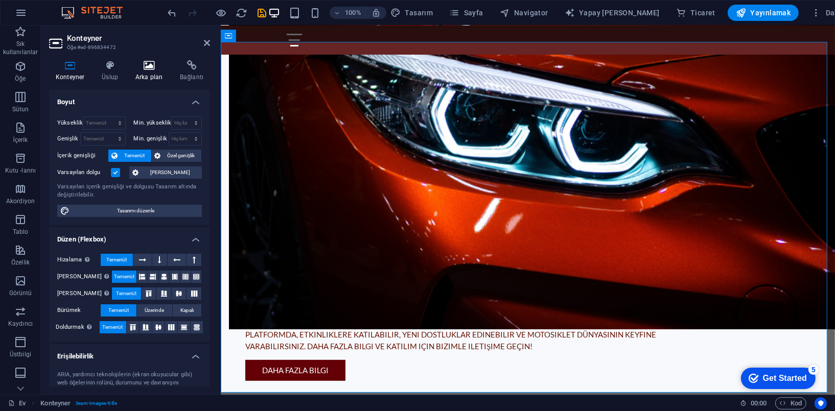
click at [157, 64] on icon at bounding box center [149, 65] width 40 height 10
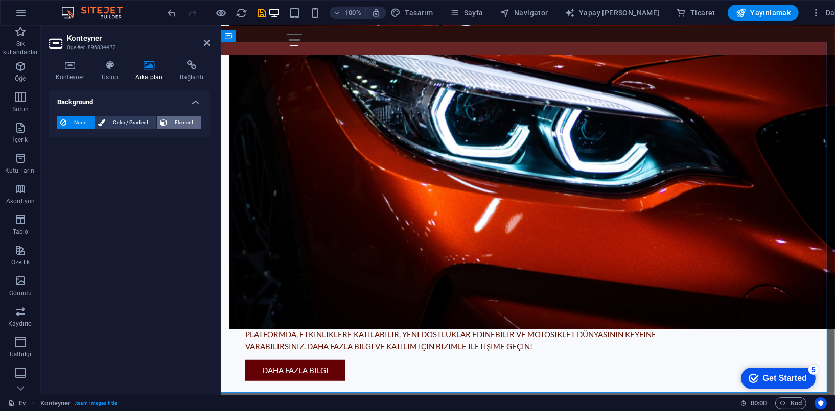
click at [181, 117] on span "Element" at bounding box center [184, 123] width 28 height 12
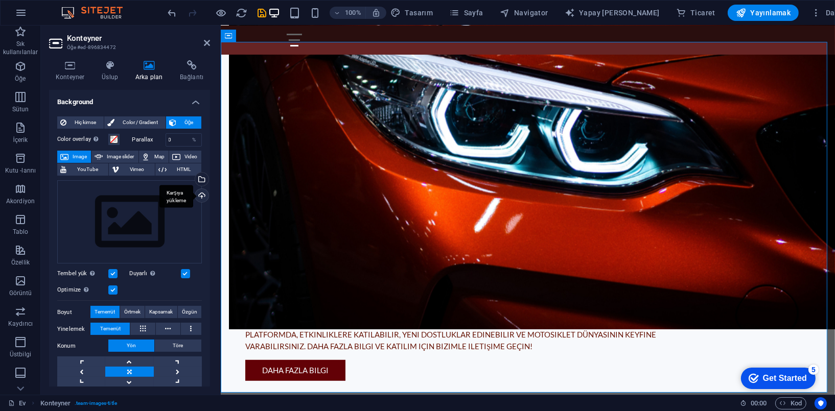
click at [199, 193] on div "Karşıya yükleme" at bounding box center [200, 196] width 15 height 15
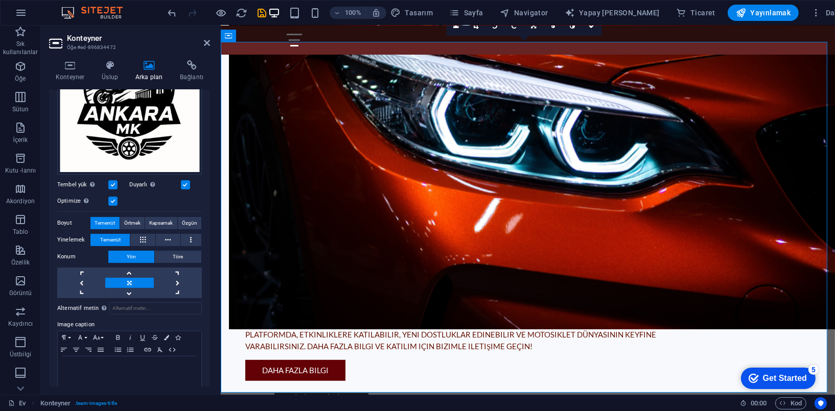
scroll to position [153, 0]
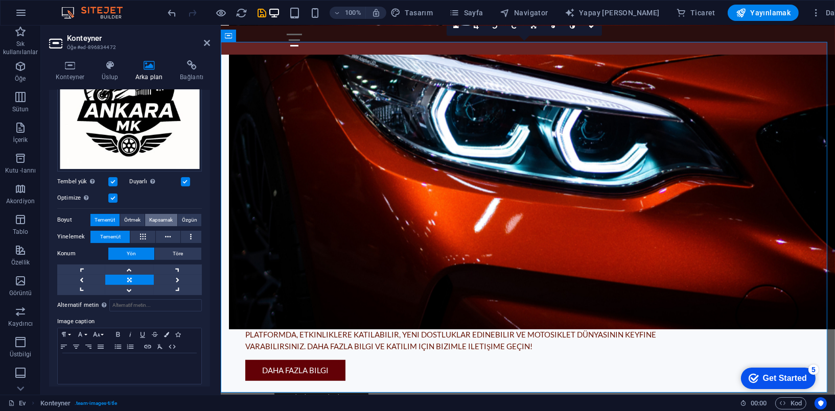
click at [165, 219] on span "Kapsamak" at bounding box center [161, 220] width 24 height 12
click at [189, 218] on span "Özgün" at bounding box center [189, 220] width 15 height 12
click at [154, 217] on span "Kapsamak" at bounding box center [161, 220] width 24 height 12
click at [137, 217] on span "Örtmek" at bounding box center [132, 220] width 16 height 12
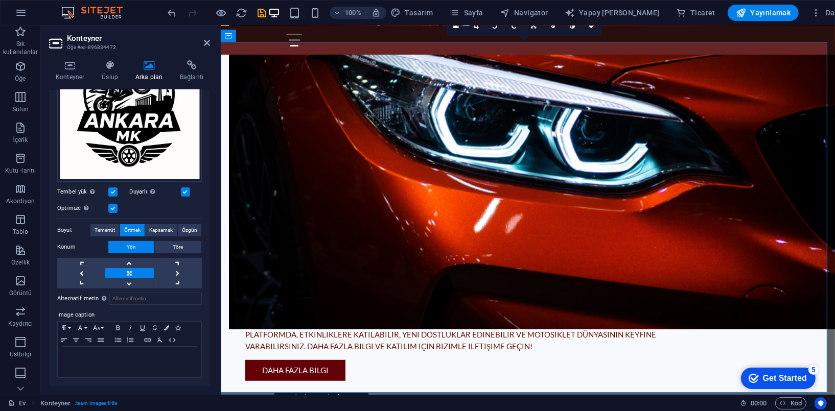
scroll to position [141, 0]
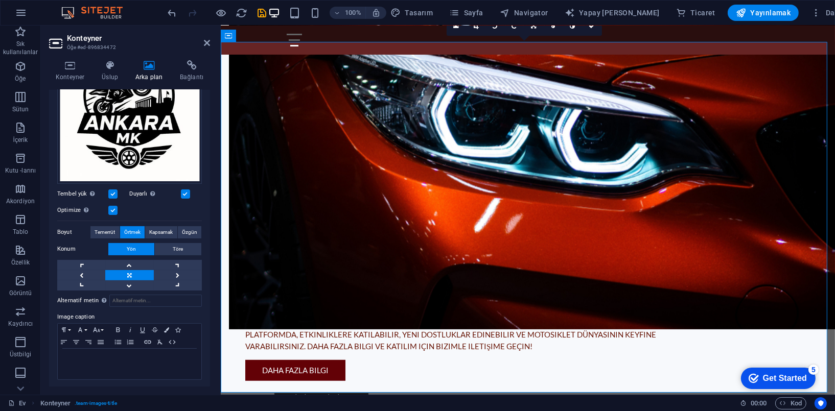
click at [163, 218] on div "Drag files here, click to choose files or select files from Files or our free s…" at bounding box center [129, 163] width 145 height 256
click at [161, 227] on span "Kapsamak" at bounding box center [161, 232] width 24 height 12
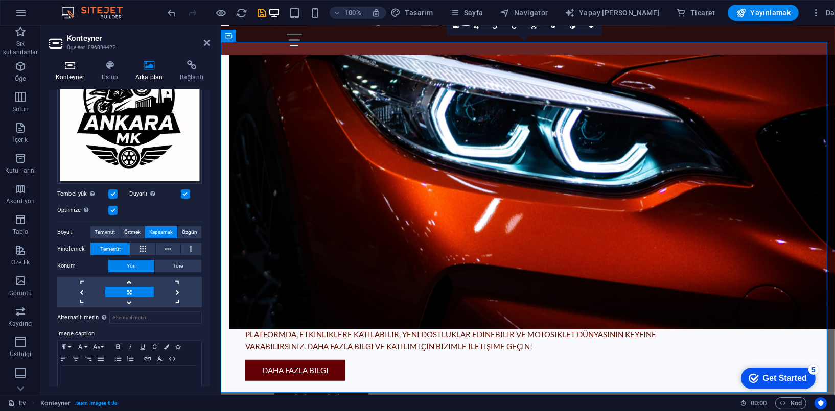
click at [75, 69] on icon at bounding box center [70, 65] width 42 height 10
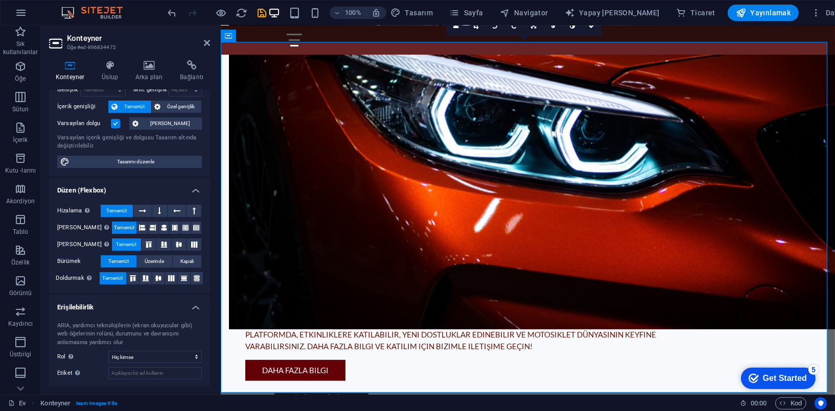
scroll to position [48, 0]
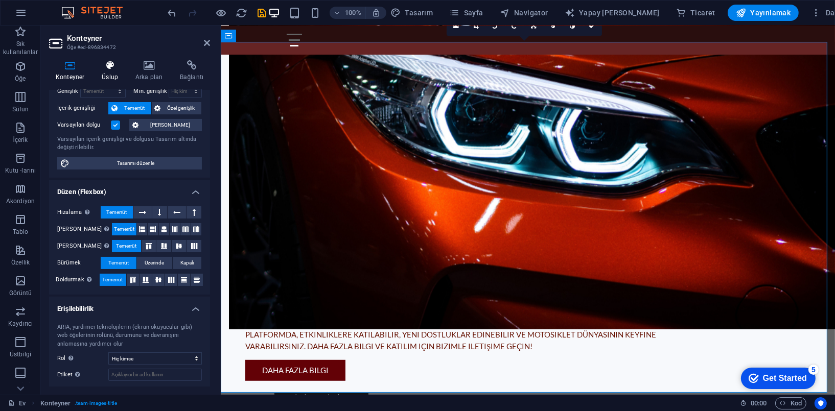
click at [113, 64] on icon at bounding box center [110, 65] width 30 height 10
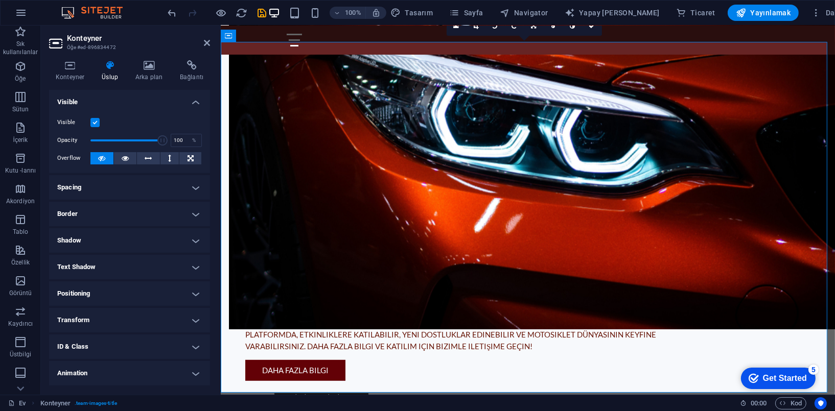
click at [143, 191] on h4 "Spacing" at bounding box center [129, 187] width 161 height 25
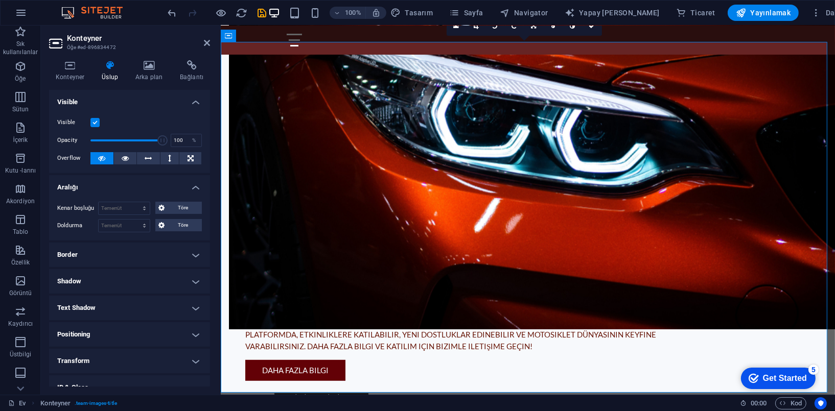
click at [170, 187] on h4 "Aralığı" at bounding box center [129, 184] width 161 height 18
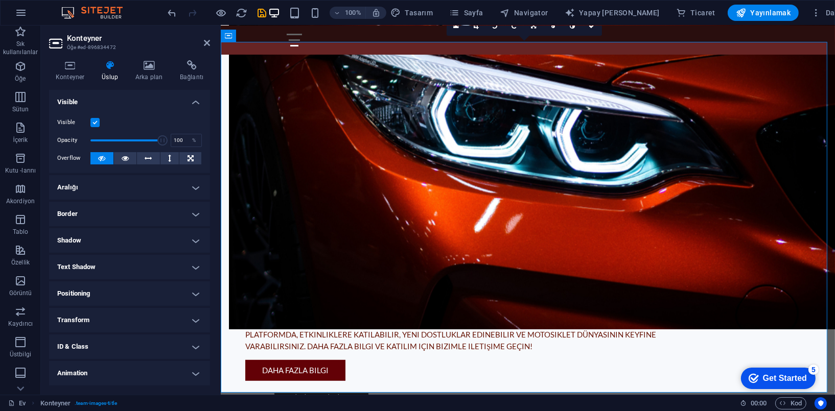
click at [134, 214] on h4 "Border" at bounding box center [129, 214] width 161 height 25
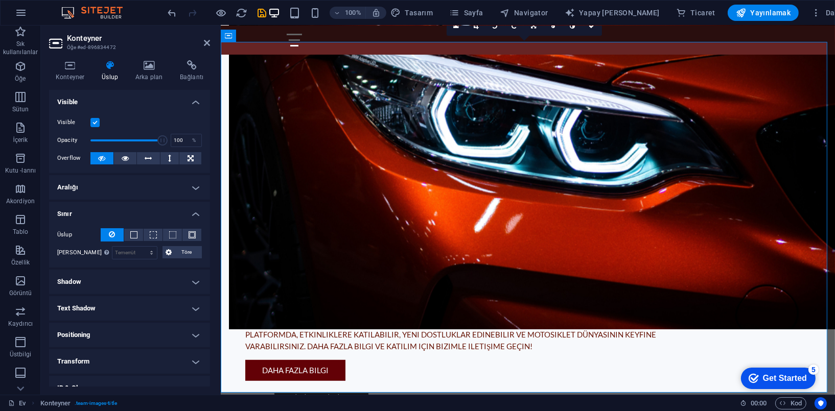
click at [133, 214] on h4 "Sınır" at bounding box center [129, 211] width 161 height 18
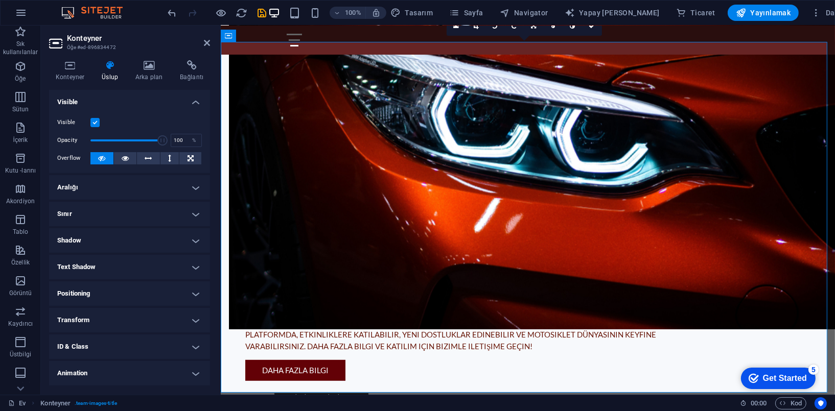
click at [137, 244] on h4 "Shadow" at bounding box center [129, 240] width 161 height 25
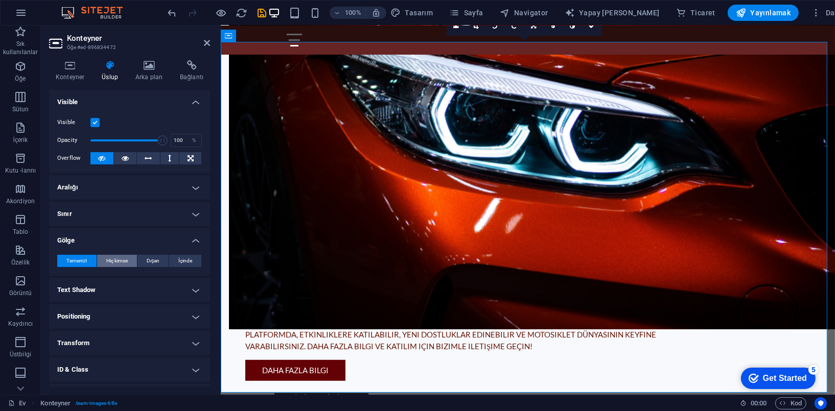
click at [119, 262] on span "Hiç kimse" at bounding box center [116, 261] width 21 height 12
click at [153, 259] on span "Dışarı" at bounding box center [153, 261] width 12 height 12
type input "2"
type input "4"
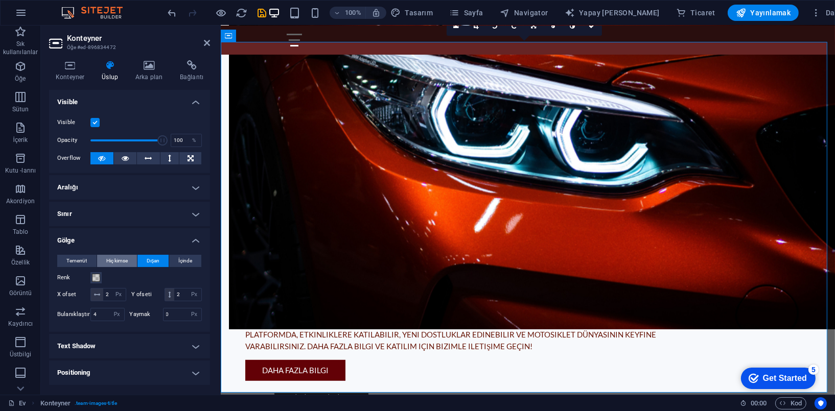
click at [109, 261] on span "Hiç kimse" at bounding box center [116, 261] width 21 height 12
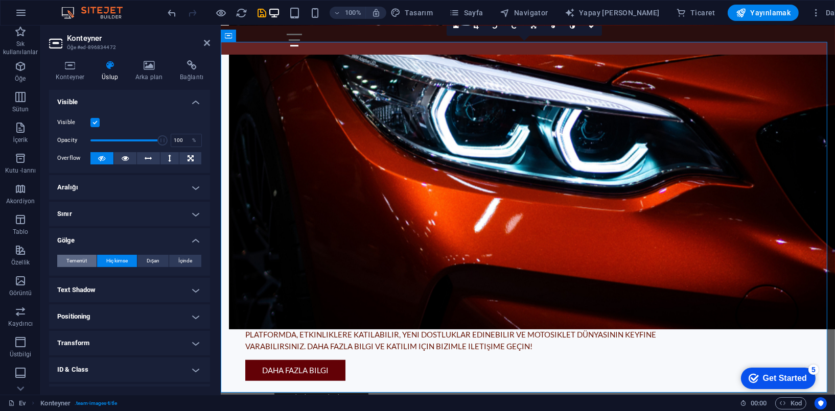
click at [66, 262] on span "Temerrüt" at bounding box center [76, 261] width 20 height 12
click at [193, 241] on h4 "Gölge" at bounding box center [129, 237] width 161 height 18
click at [154, 289] on h4 "Positioning" at bounding box center [129, 294] width 161 height 25
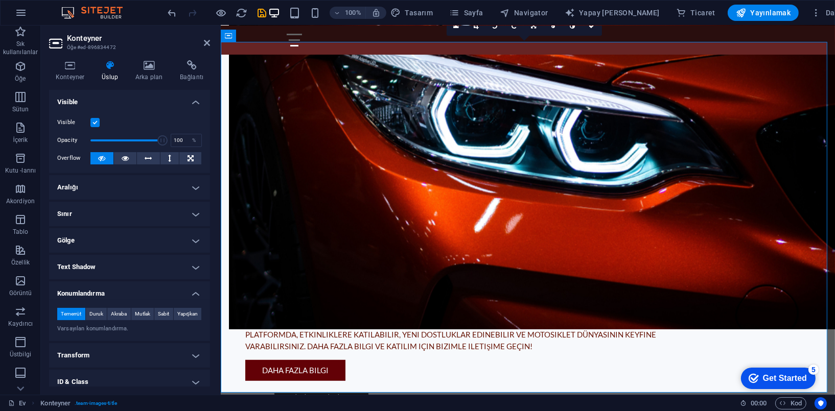
click at [187, 294] on h4 "Konumlandırma" at bounding box center [129, 291] width 161 height 18
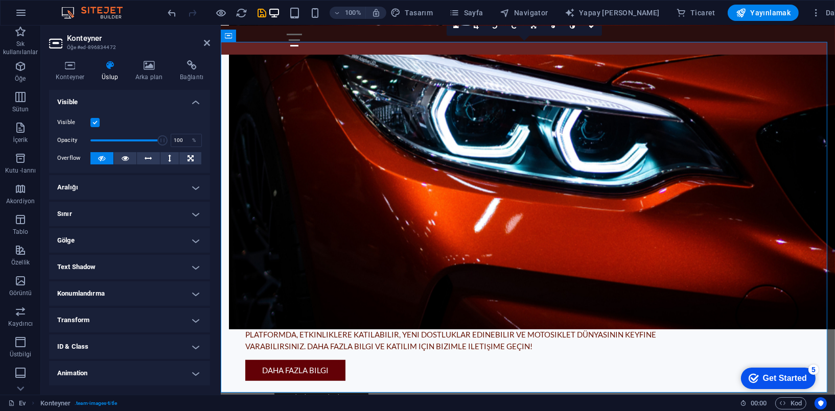
click at [189, 270] on h4 "Text Shadow" at bounding box center [129, 267] width 161 height 25
click at [193, 266] on h4 "Metin Gölgesi" at bounding box center [129, 264] width 161 height 18
click at [191, 323] on h4 "Transform" at bounding box center [129, 320] width 161 height 25
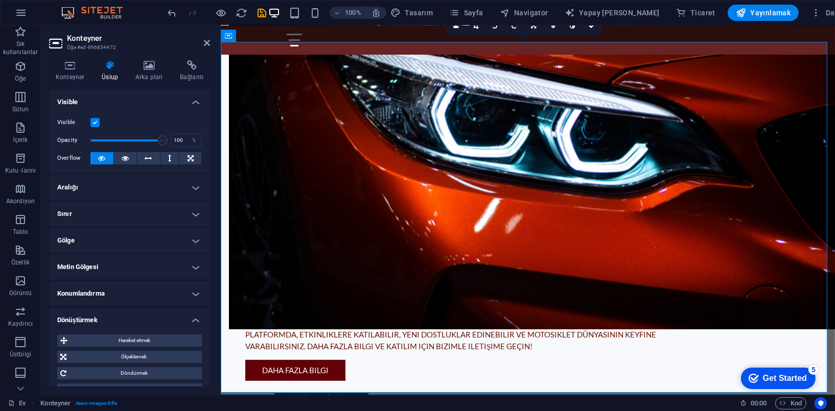
click at [193, 317] on h4 "Dönüştürmek" at bounding box center [129, 317] width 161 height 18
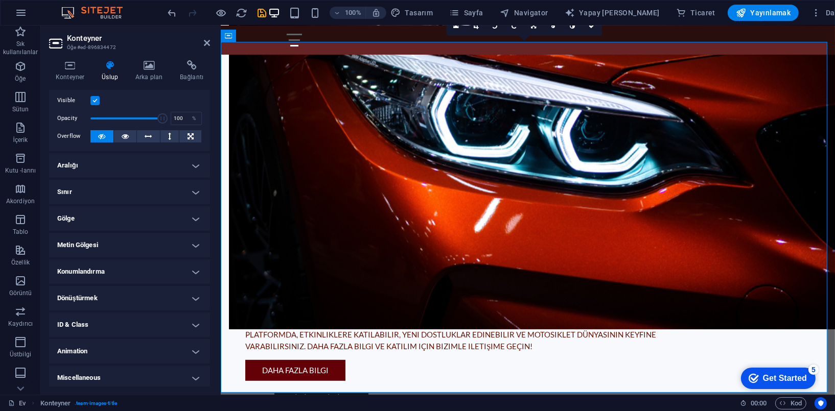
scroll to position [25, 0]
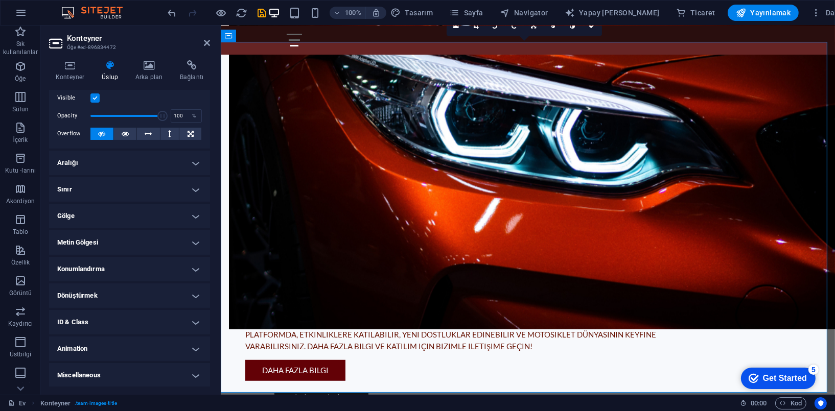
click at [193, 320] on h4 "ID & Class" at bounding box center [129, 322] width 161 height 25
click at [193, 320] on h4 "[PERSON_NAME] ve Sınıf" at bounding box center [129, 319] width 161 height 18
click at [151, 67] on icon at bounding box center [149, 65] width 40 height 10
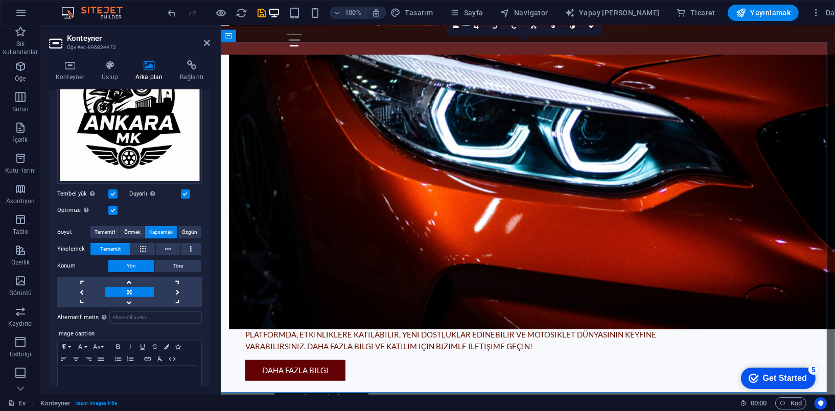
click at [110, 190] on label at bounding box center [112, 194] width 9 height 9
click at [0, 0] on input "Tembel yük Sayfa yüklendikten sonra resimlerin yüklenmesi sayfa hızını artırır." at bounding box center [0, 0] width 0 height 0
click at [112, 208] on label at bounding box center [112, 210] width 9 height 9
click at [0, 0] on input "Optimize Sayfa hızını artırmak için görüntüler sıkıştırılır." at bounding box center [0, 0] width 0 height 0
click at [112, 208] on label at bounding box center [112, 210] width 9 height 9
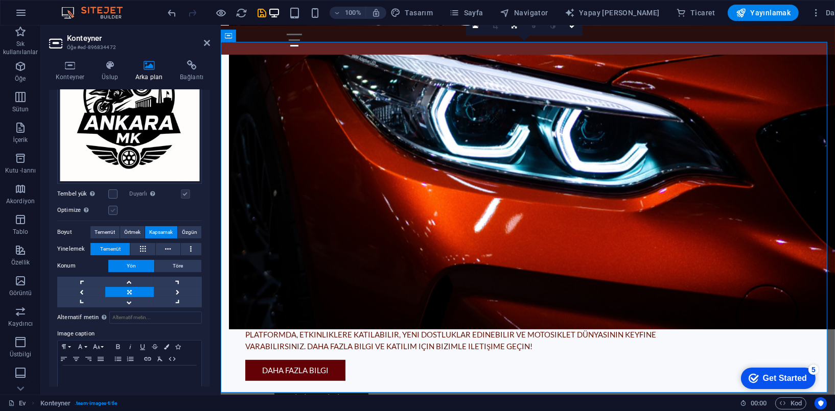
click at [0, 0] on input "Optimize Sayfa hızını artırmak için görüntüler sıkıştırılır." at bounding box center [0, 0] width 0 height 0
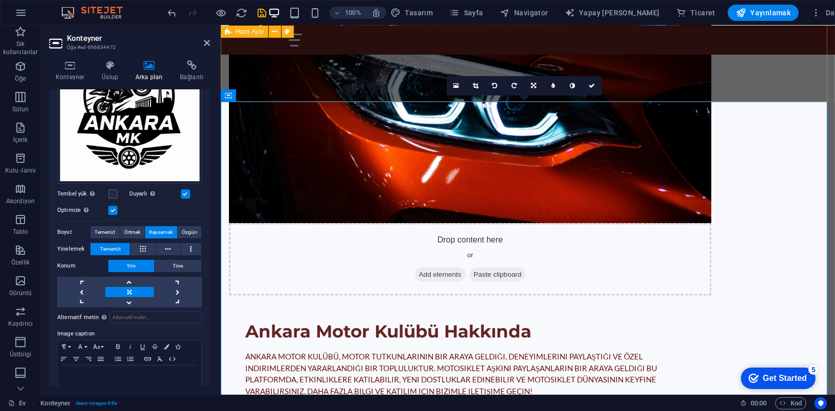
scroll to position [565, 0]
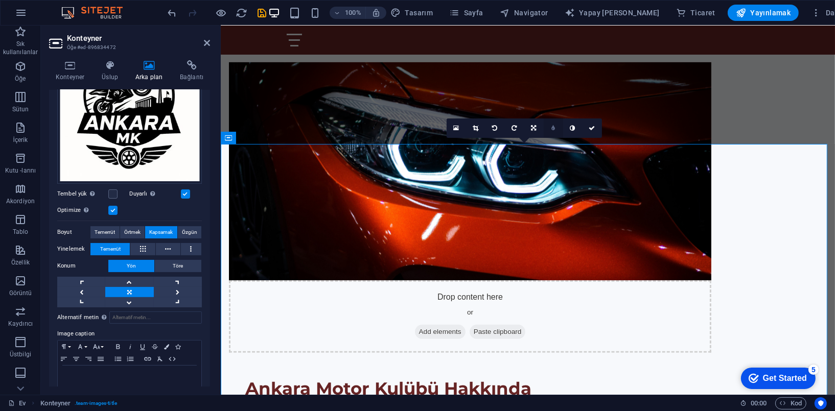
click at [551, 129] on icon at bounding box center [553, 128] width 4 height 6
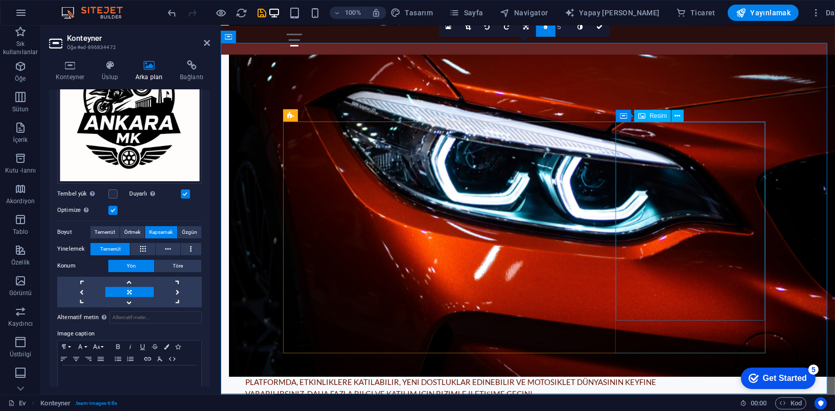
scroll to position [616, 0]
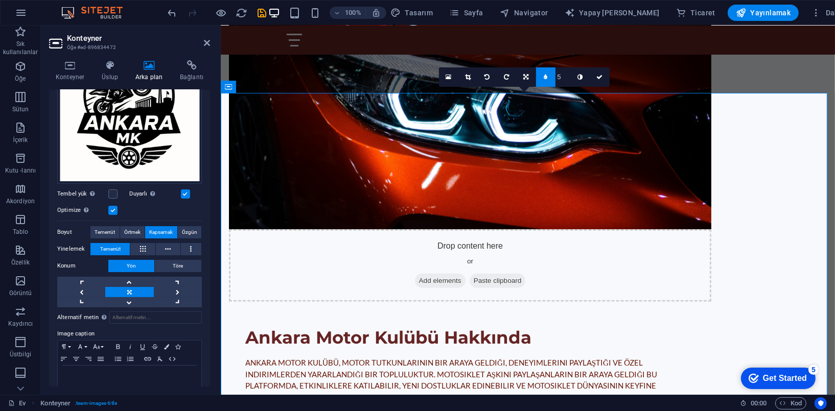
click at [545, 77] on icon at bounding box center [546, 77] width 4 height 6
click at [572, 79] on icon at bounding box center [572, 77] width 5 height 6
click at [573, 76] on icon at bounding box center [572, 77] width 5 height 6
drag, startPoint x: 793, startPoint y: 102, endPoint x: 559, endPoint y: 99, distance: 234.1
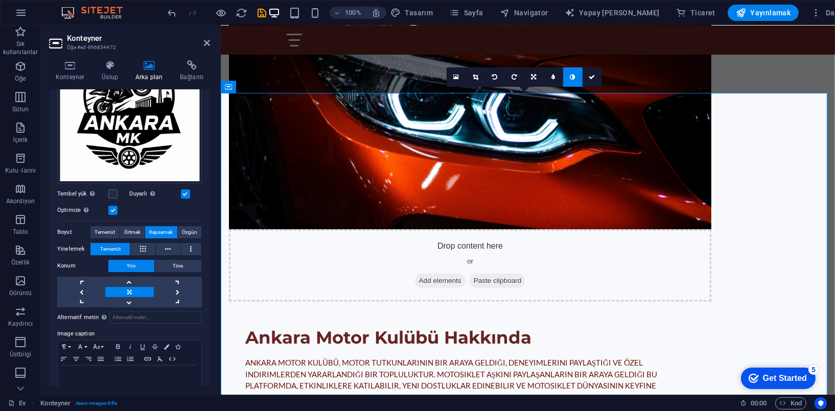
click at [568, 76] on link at bounding box center [572, 76] width 19 height 19
click at [569, 76] on link at bounding box center [572, 76] width 19 height 19
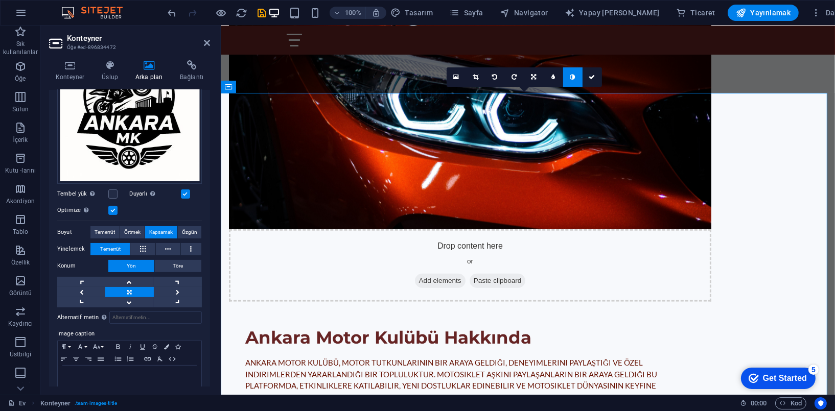
click at [575, 78] on link at bounding box center [572, 76] width 19 height 19
click at [550, 73] on link at bounding box center [553, 76] width 19 height 19
click at [550, 74] on link at bounding box center [545, 76] width 19 height 19
click at [574, 78] on icon at bounding box center [572, 77] width 5 height 6
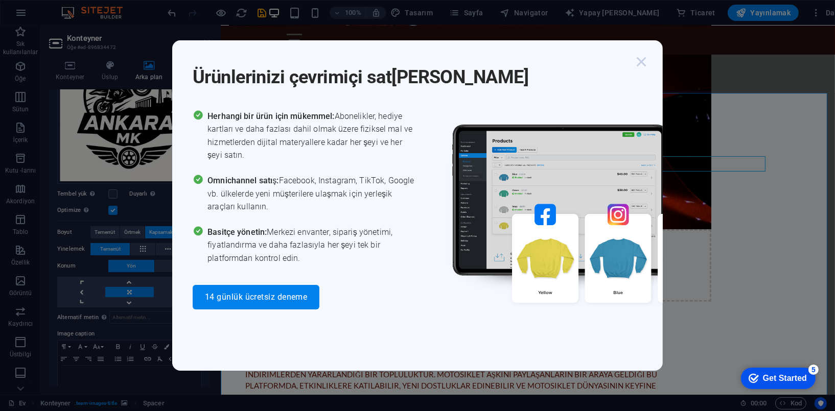
click at [641, 61] on icon "button" at bounding box center [641, 62] width 18 height 18
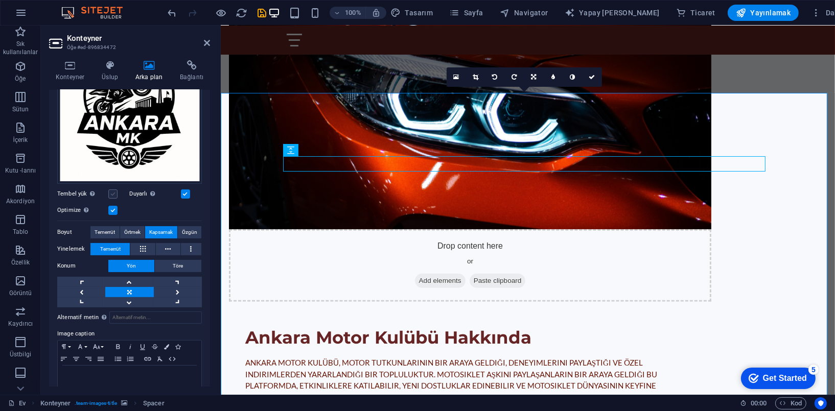
click at [115, 191] on label at bounding box center [112, 194] width 9 height 9
click at [0, 0] on input "Tembel yük Sayfa yüklendikten sonra resimlerin yüklenmesi sayfa hızını artırır." at bounding box center [0, 0] width 0 height 0
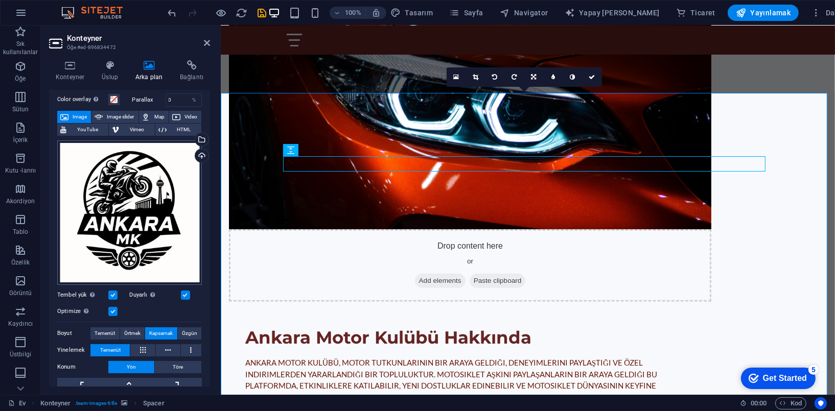
scroll to position [39, 0]
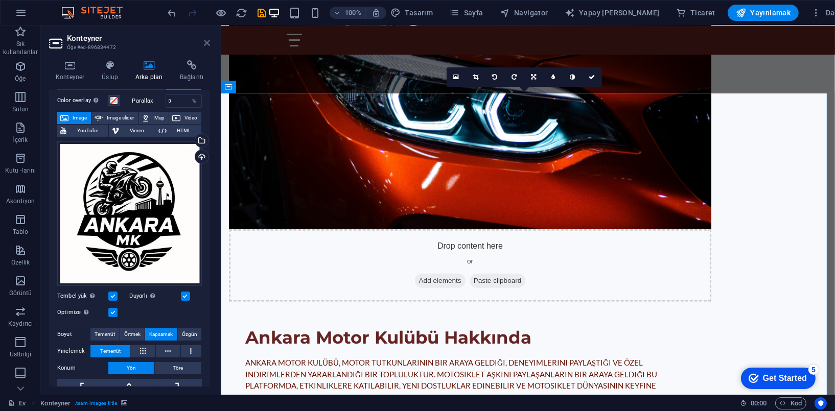
click at [207, 42] on icon at bounding box center [207, 43] width 6 height 8
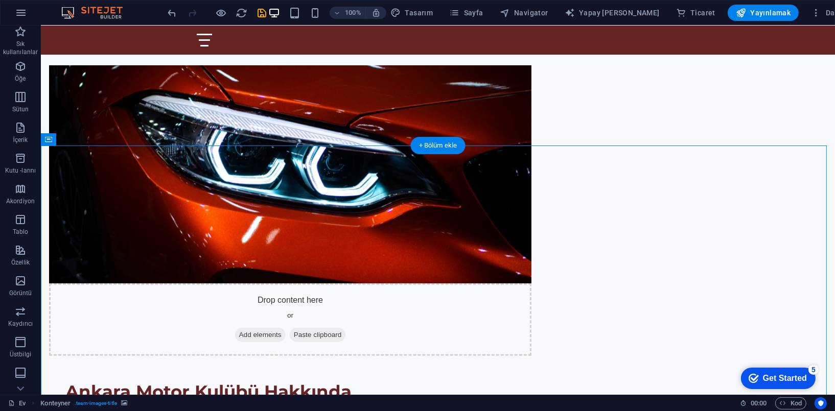
scroll to position [565, 0]
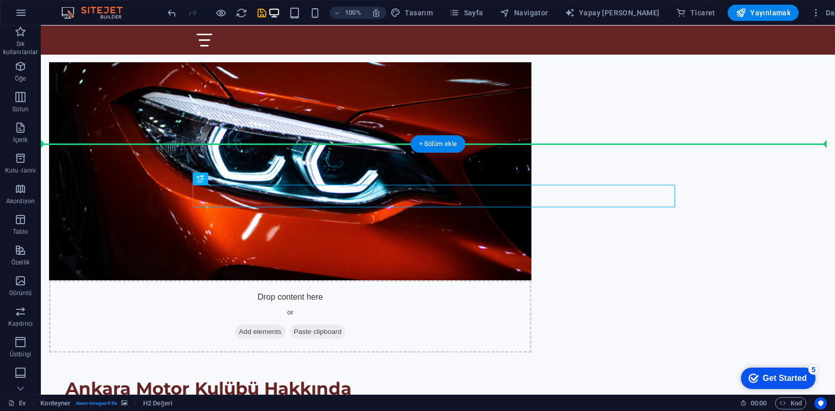
drag, startPoint x: 437, startPoint y: 196, endPoint x: 436, endPoint y: 182, distance: 14.3
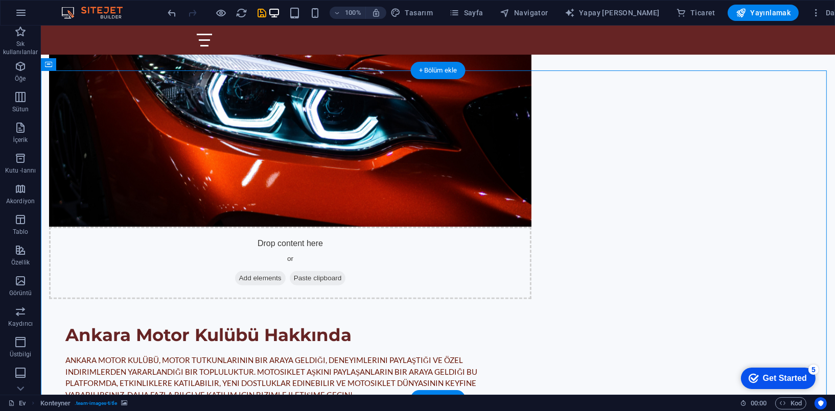
scroll to position [616, 0]
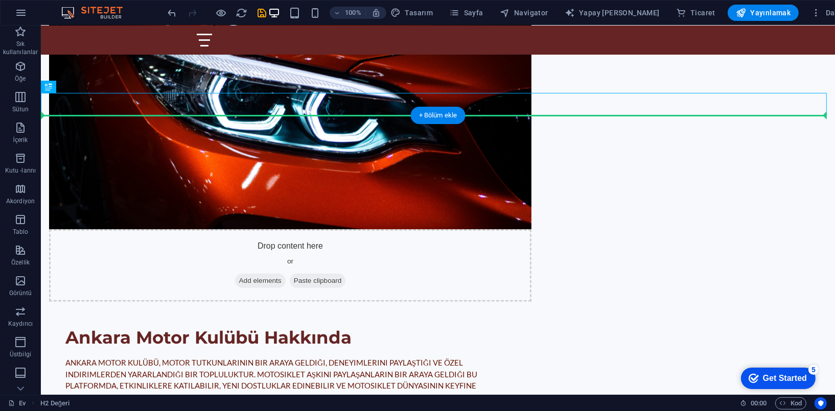
drag, startPoint x: 478, startPoint y: 106, endPoint x: 478, endPoint y: 140, distance: 33.7
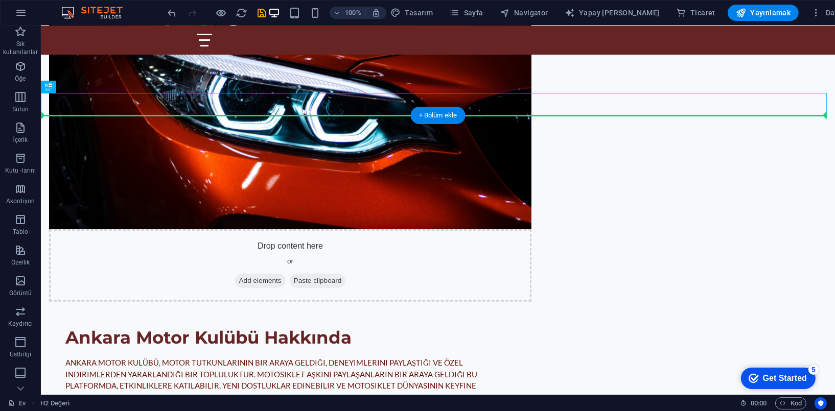
drag, startPoint x: 499, startPoint y: 103, endPoint x: 498, endPoint y: 121, distance: 18.4
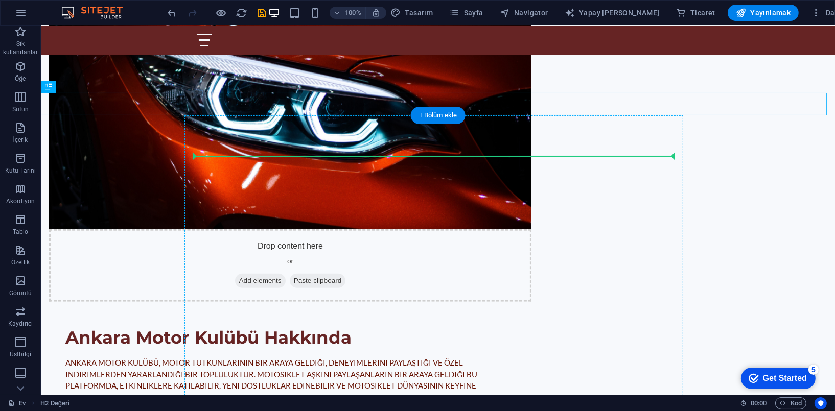
drag, startPoint x: 503, startPoint y: 104, endPoint x: 501, endPoint y: 161, distance: 57.8
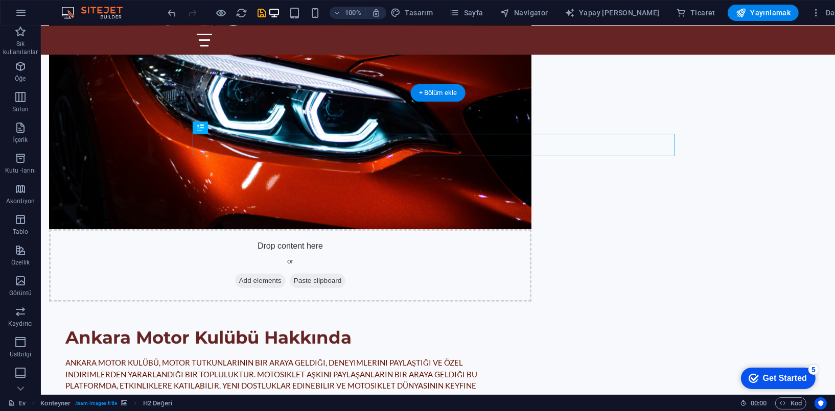
drag, startPoint x: 484, startPoint y: 146, endPoint x: 480, endPoint y: 134, distance: 12.8
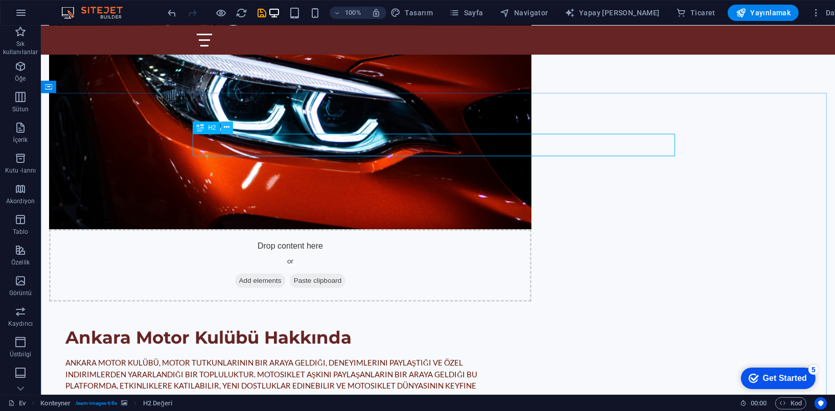
click at [227, 128] on icon at bounding box center [227, 127] width 6 height 11
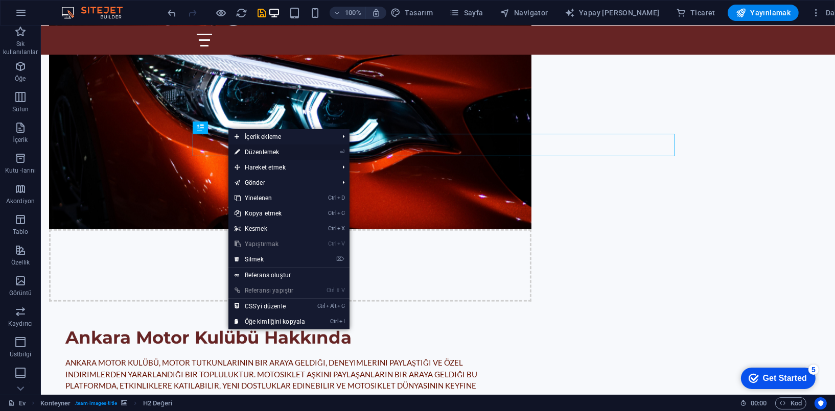
click at [271, 152] on font "Düzenlemek" at bounding box center [262, 152] width 34 height 7
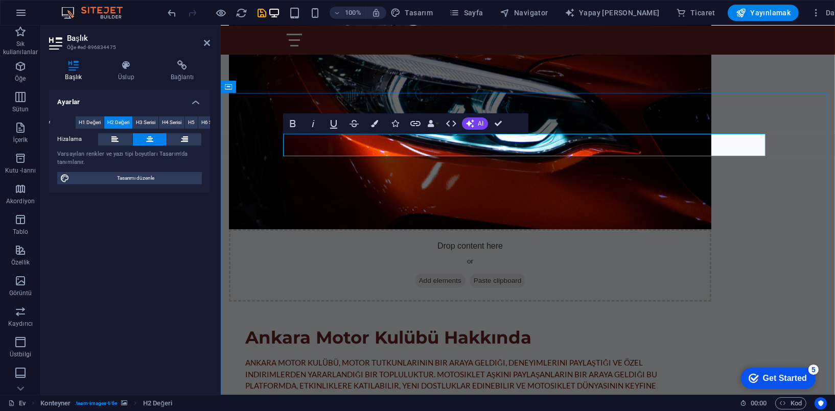
drag, startPoint x: 652, startPoint y: 148, endPoint x: 662, endPoint y: 147, distance: 10.8
click at [79, 118] on span "H1 Değeri" at bounding box center [90, 123] width 22 height 12
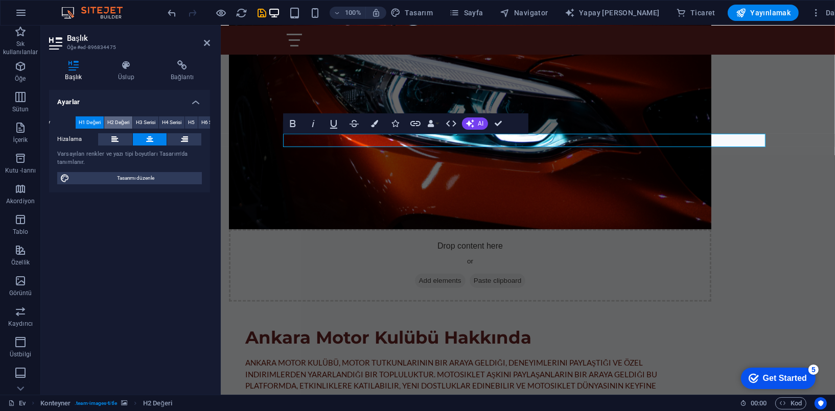
click at [116, 119] on span "H2 Değeri" at bounding box center [118, 123] width 22 height 12
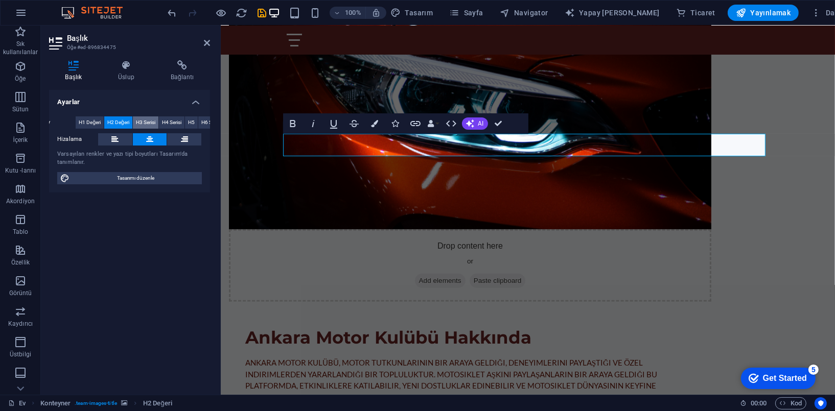
click at [145, 121] on span "H3 Serisi" at bounding box center [145, 123] width 19 height 12
click at [169, 121] on span "H4 Serisi" at bounding box center [171, 123] width 19 height 12
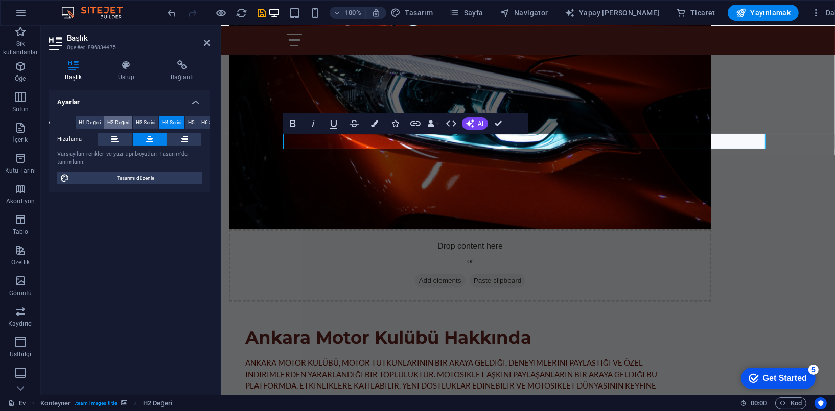
click at [115, 117] on span "H2 Değeri" at bounding box center [118, 123] width 22 height 12
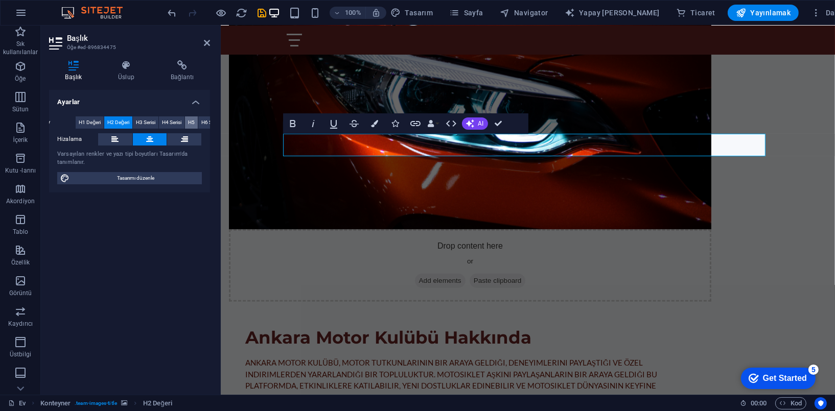
click at [187, 121] on button "H5" at bounding box center [191, 123] width 13 height 12
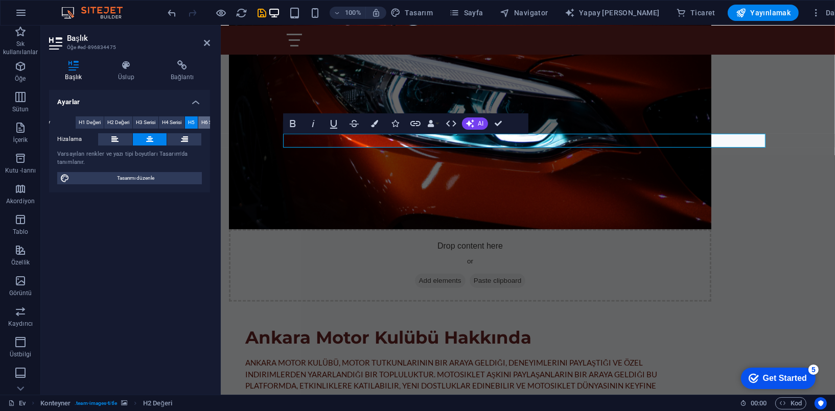
click at [203, 121] on span "H6 Serisi" at bounding box center [210, 123] width 19 height 12
click at [115, 119] on span "H2 Değeri" at bounding box center [118, 123] width 22 height 12
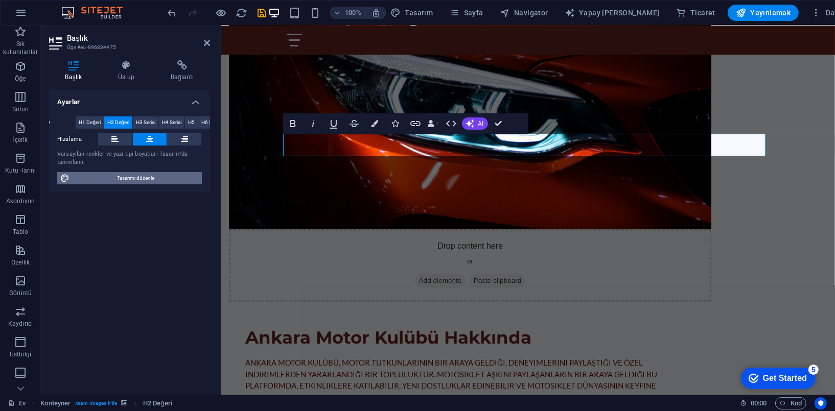
click at [157, 177] on span "Tasarımı düzenle" at bounding box center [136, 178] width 126 height 12
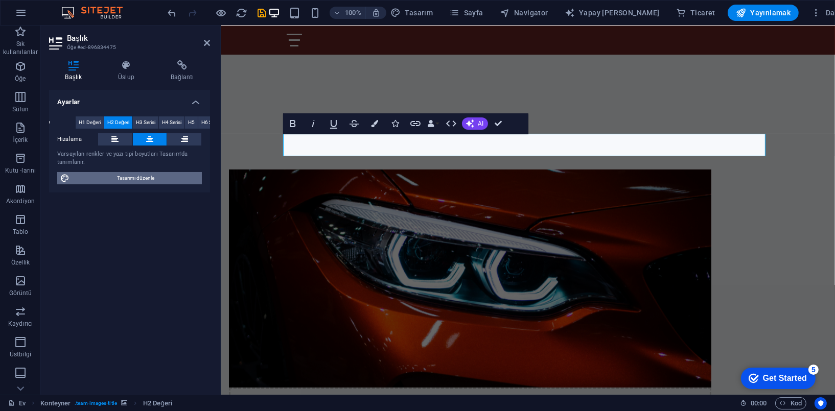
select select "px"
select select "200"
select select "px"
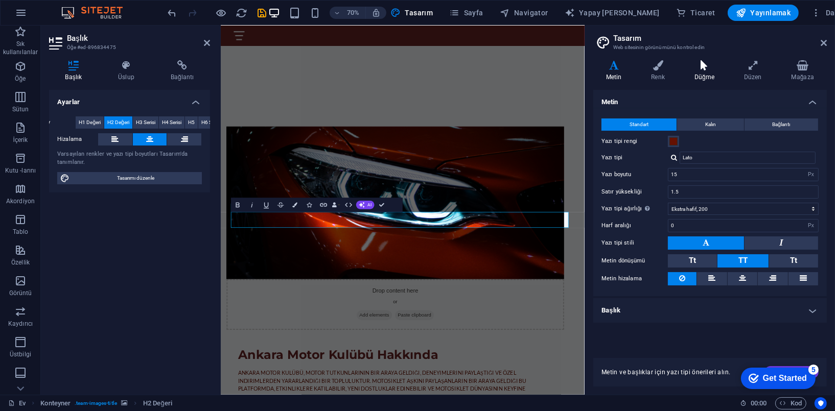
click at [705, 68] on icon at bounding box center [704, 65] width 45 height 10
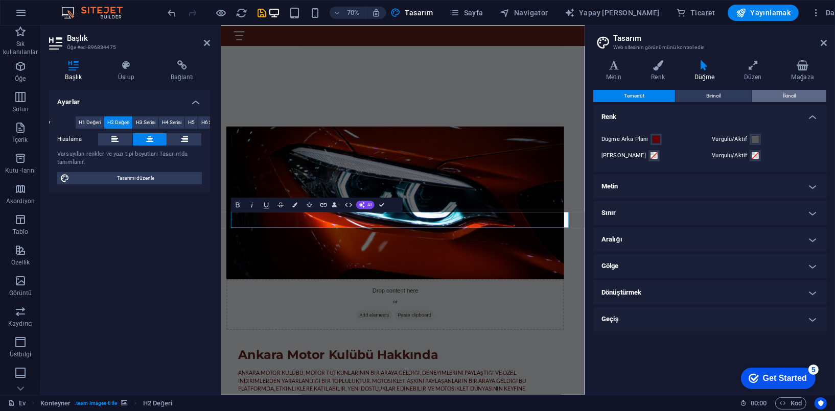
click at [810, 96] on button "İkincil" at bounding box center [789, 96] width 74 height 12
click at [721, 96] on span "Birincil" at bounding box center [714, 96] width 14 height 12
click at [640, 96] on span "Temerrüt" at bounding box center [634, 96] width 20 height 12
click at [617, 322] on h4 "Geçiş" at bounding box center [710, 319] width 234 height 25
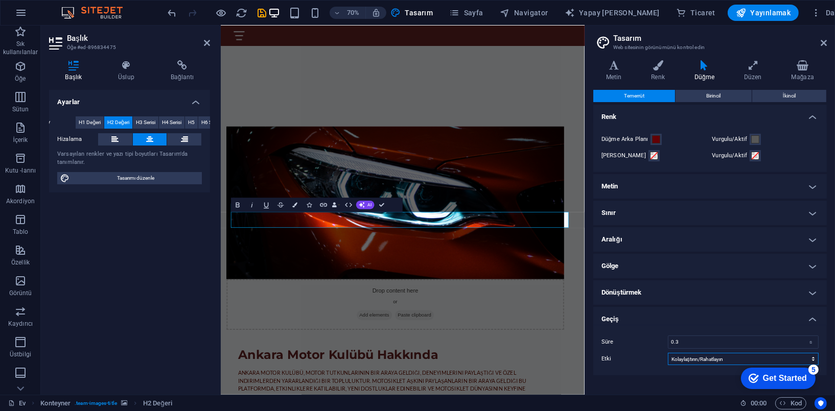
click at [702, 361] on select "Kolaylaştırmak Kolaylık Rahatlamak Kolaylaştırın/Rahatlayın Doğrusal" at bounding box center [743, 359] width 151 height 12
click at [668, 353] on select "Kolaylaştırmak Kolaylık Rahatlamak Kolaylaştırın/Rahatlayın Doğrusal" at bounding box center [743, 359] width 151 height 12
click at [694, 358] on select "Kolaylaştırmak Kolaylık Rahatlamak Kolaylaştırın/Rahatlayın Doğrusal" at bounding box center [743, 359] width 151 height 12
select select "ease-in-out"
click at [668, 353] on select "Kolaylaştırmak Kolaylık Rahatlamak Kolaylaştırın/Rahatlayın Doğrusal" at bounding box center [743, 359] width 151 height 12
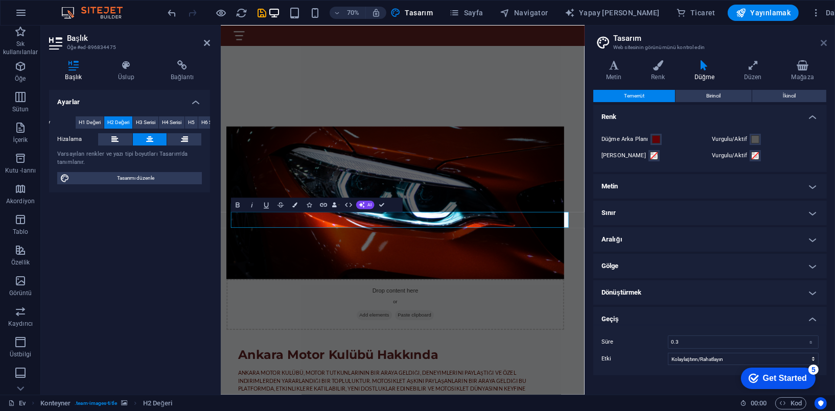
click at [822, 42] on icon at bounding box center [824, 43] width 6 height 8
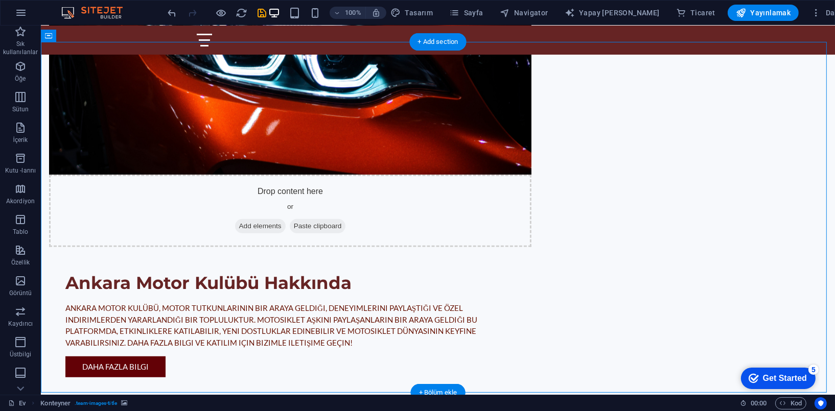
scroll to position [667, 0]
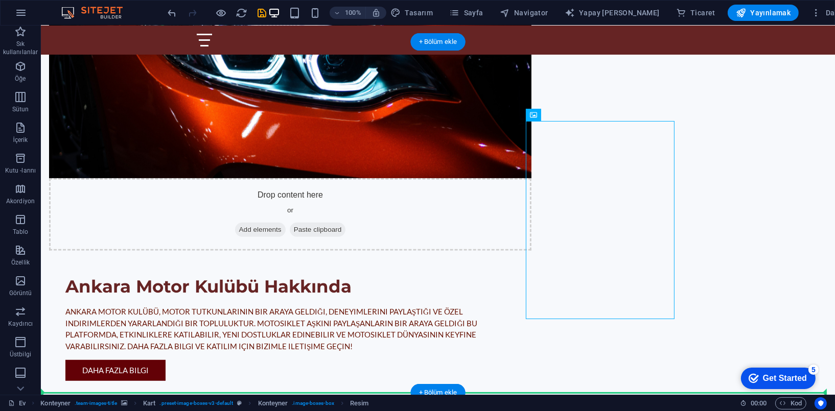
drag, startPoint x: 612, startPoint y: 244, endPoint x: 769, endPoint y: 227, distance: 158.4
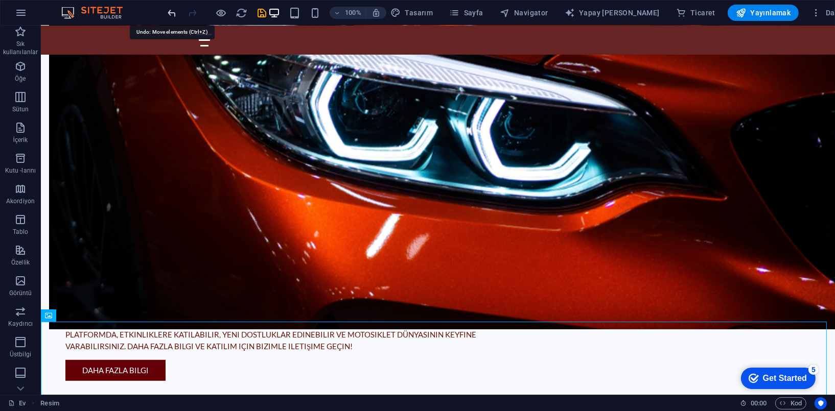
click at [173, 10] on icon "geri almak" at bounding box center [173, 13] width 12 height 12
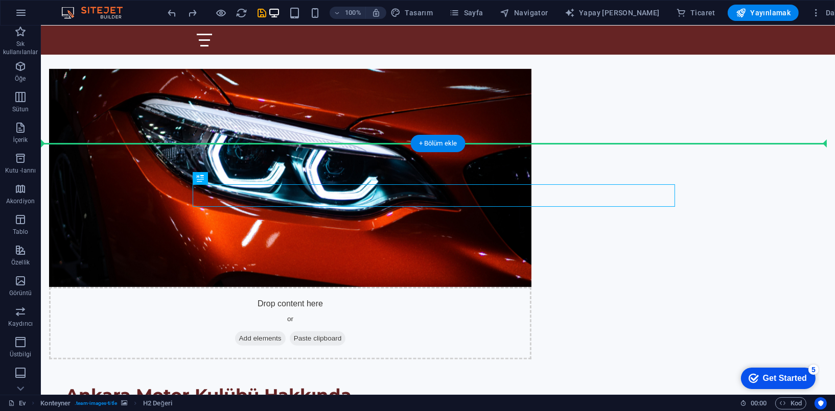
scroll to position [558, 0]
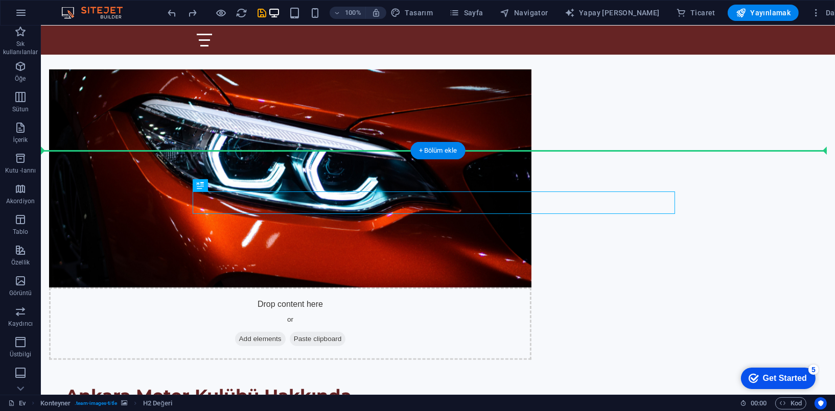
drag, startPoint x: 487, startPoint y: 98, endPoint x: 496, endPoint y: 163, distance: 65.5
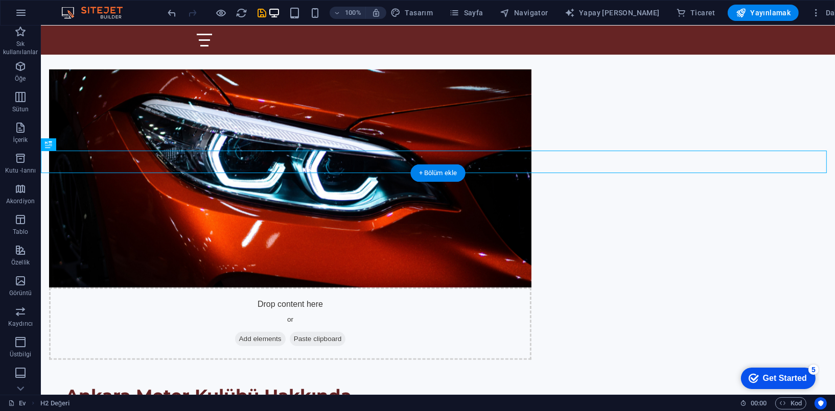
drag, startPoint x: 248, startPoint y: 196, endPoint x: 227, endPoint y: 194, distance: 20.6
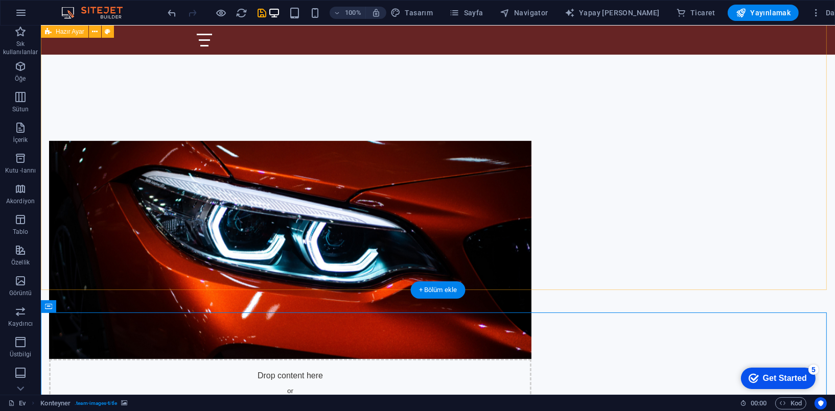
scroll to position [506, 0]
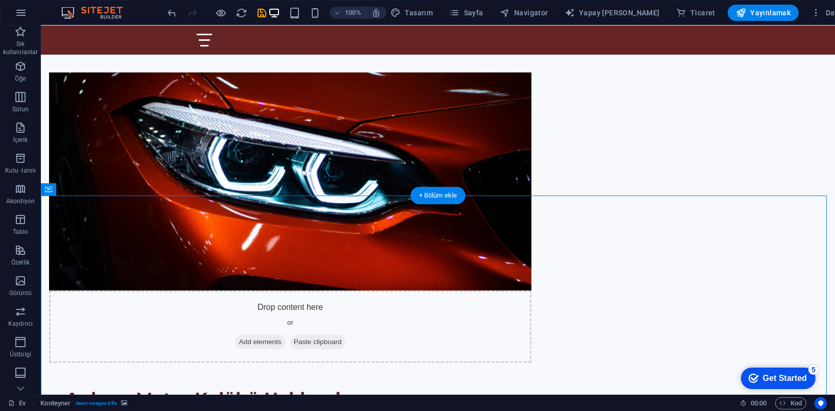
scroll to position [558, 0]
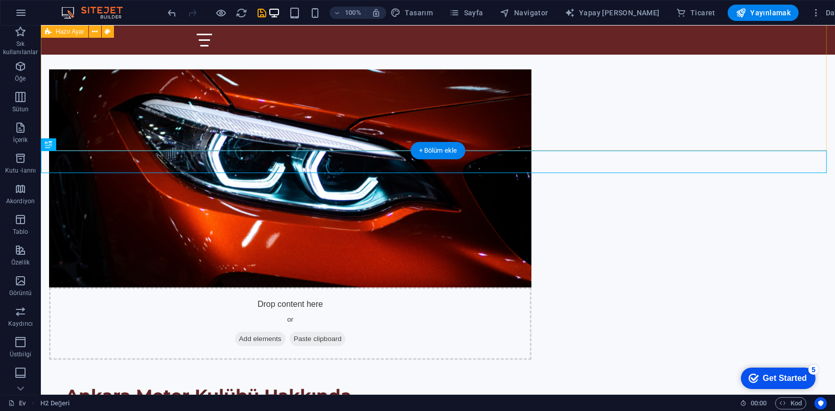
click at [700, 112] on div "Drop content here or Add elements Paste clipboard Ankara Motor Kulübü Hakkında …" at bounding box center [437, 288] width 794 height 519
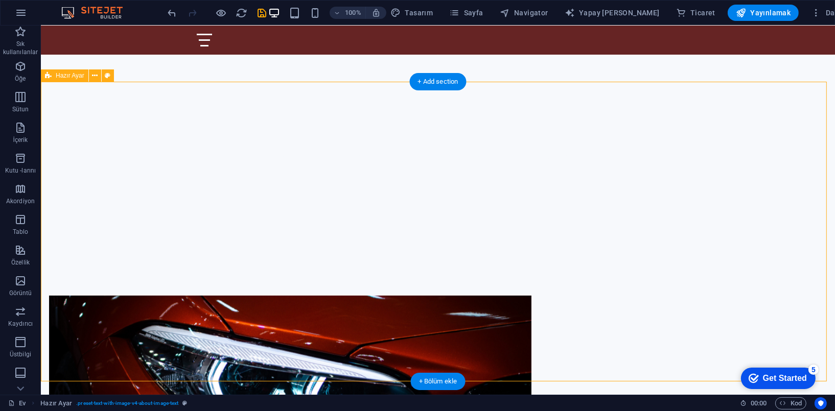
scroll to position [353, 0]
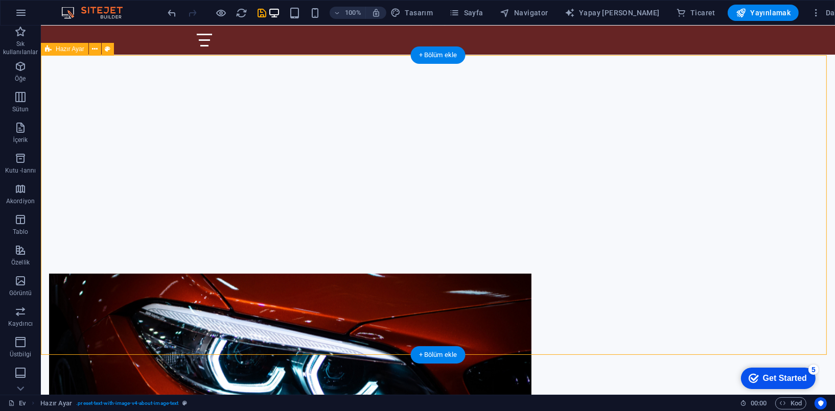
click at [344, 274] on figure at bounding box center [290, 383] width 482 height 218
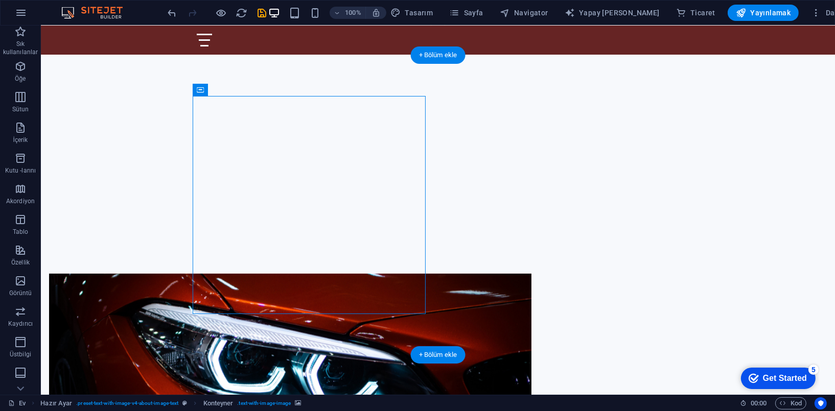
click at [334, 274] on figure at bounding box center [290, 383] width 482 height 218
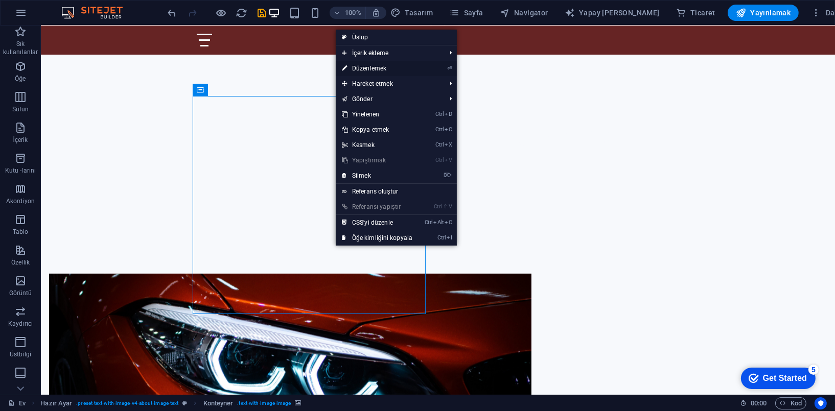
click at [383, 69] on font "Düzenlemek" at bounding box center [369, 68] width 34 height 7
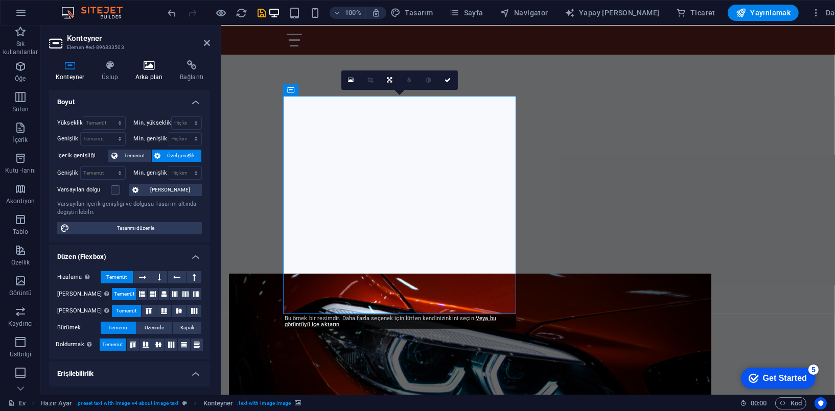
click at [154, 69] on icon at bounding box center [149, 65] width 40 height 10
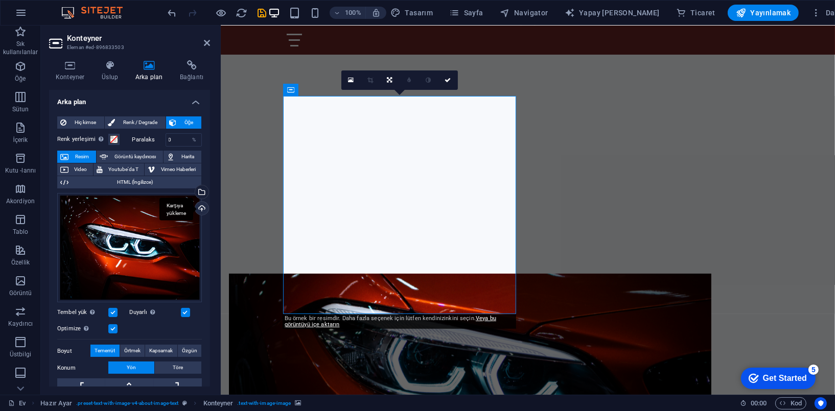
click at [202, 205] on div "Karşıya yükleme" at bounding box center [200, 209] width 15 height 15
